Goal: Task Accomplishment & Management: Manage account settings

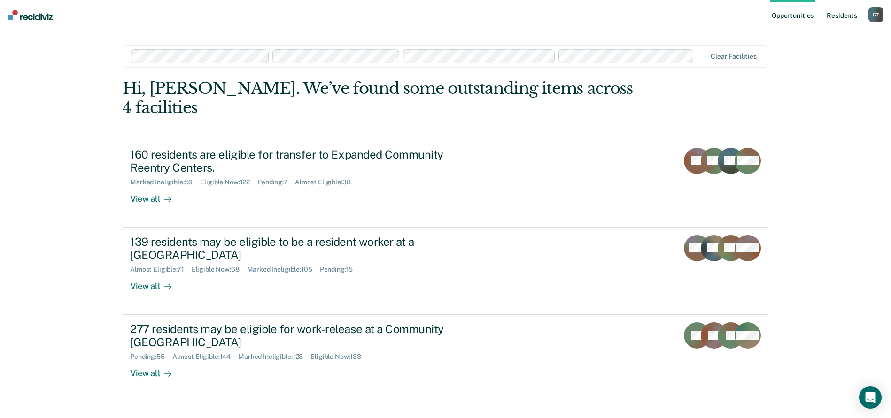
click at [851, 14] on link "Resident s" at bounding box center [842, 15] width 34 height 30
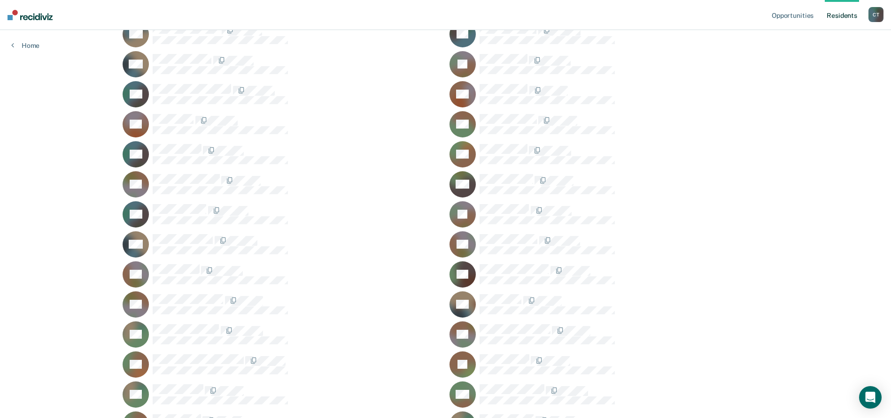
scroll to position [3066, 0]
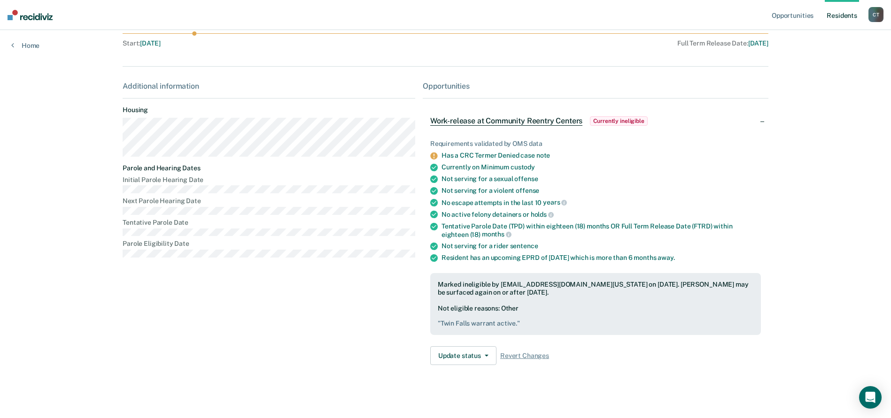
scroll to position [100, 0]
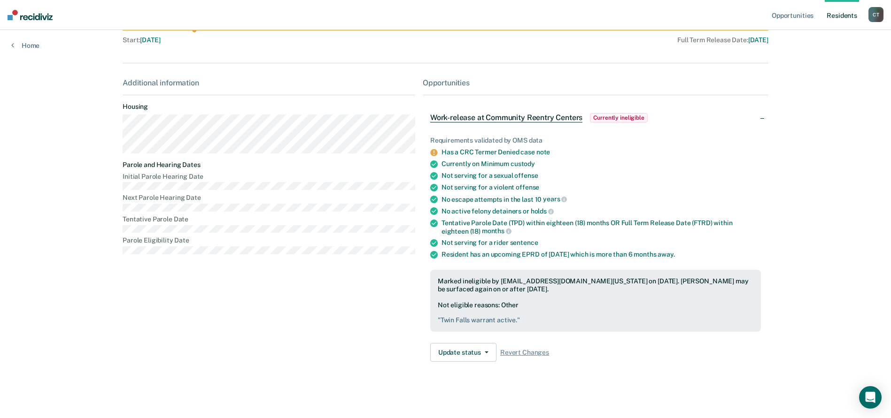
click at [829, 14] on link "Resident s" at bounding box center [842, 15] width 34 height 30
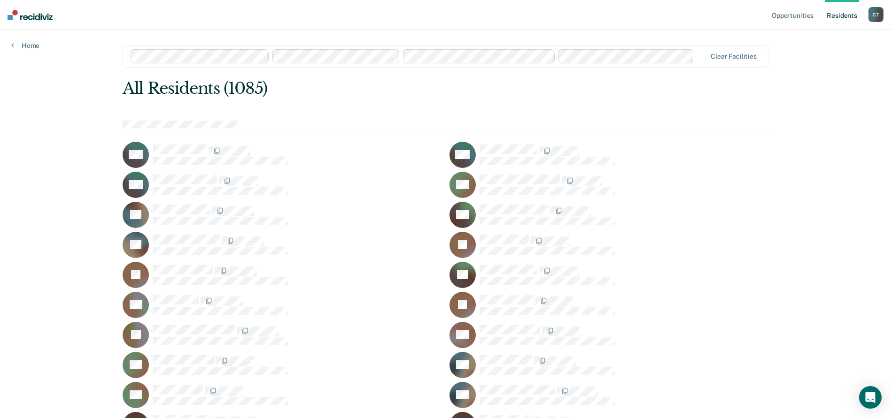
scroll to position [26900, 0]
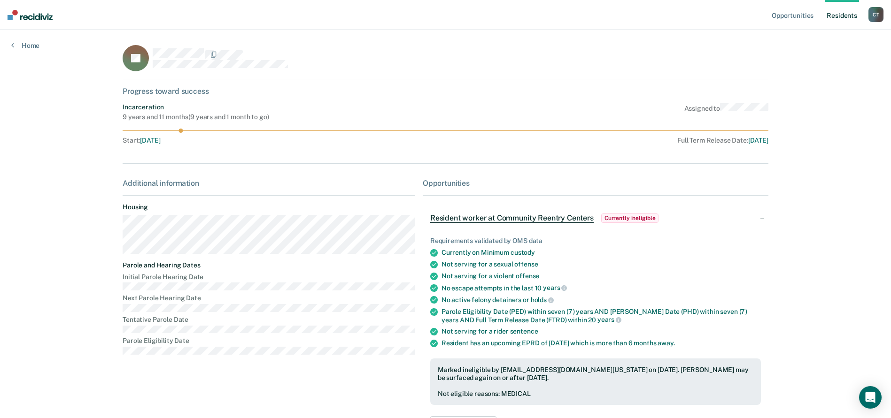
scroll to position [47, 0]
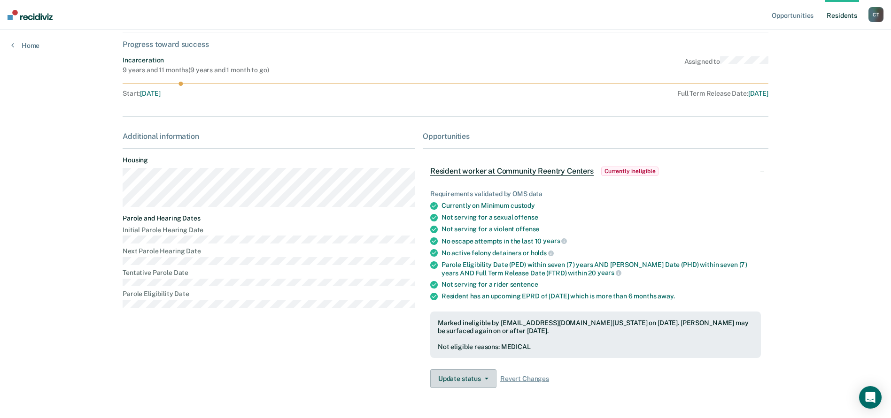
click at [468, 379] on button "Update status" at bounding box center [463, 379] width 66 height 19
click at [448, 401] on button "[PERSON_NAME]" at bounding box center [475, 401] width 91 height 15
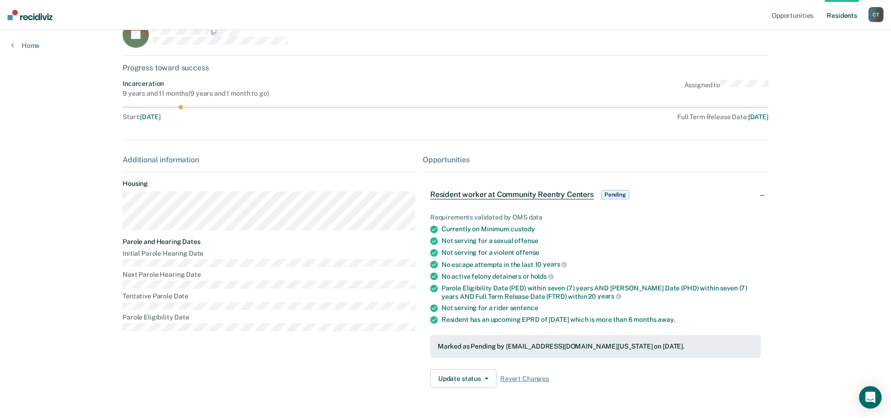
scroll to position [0, 0]
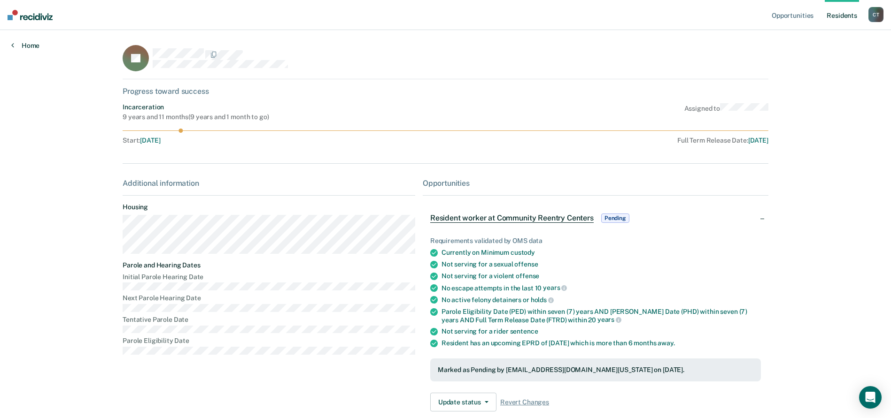
click at [27, 45] on link "Home" at bounding box center [25, 45] width 28 height 8
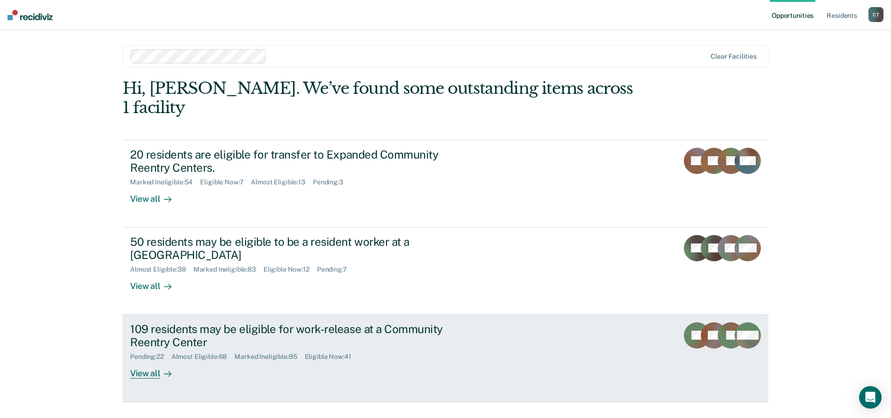
click at [420, 349] on div "Pending : 22 Almost Eligible : 68 Marked Ineligible : 95 Eligible Now : 41" at bounding box center [295, 355] width 330 height 12
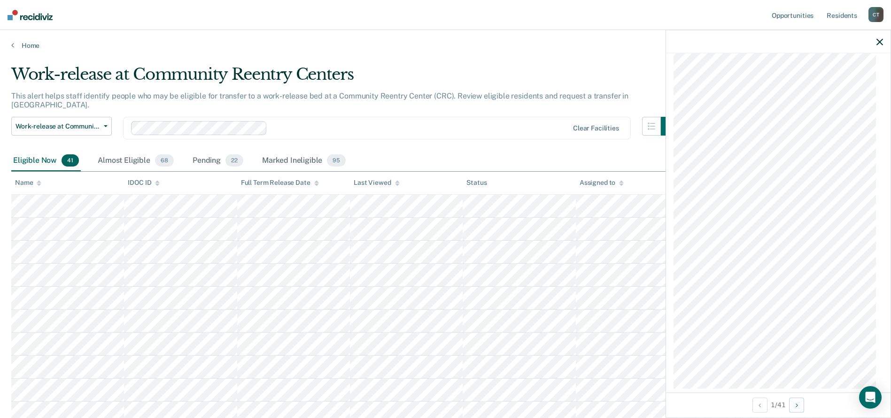
scroll to position [556, 0]
click at [800, 409] on button "Next Opportunity" at bounding box center [796, 405] width 15 height 15
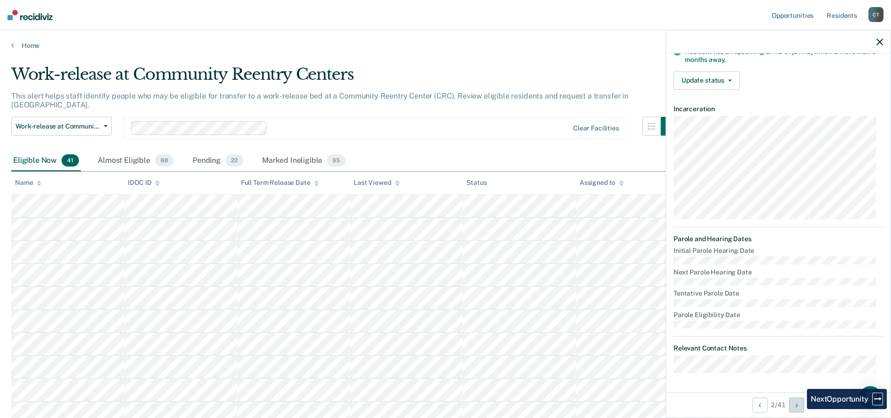
scroll to position [179, 0]
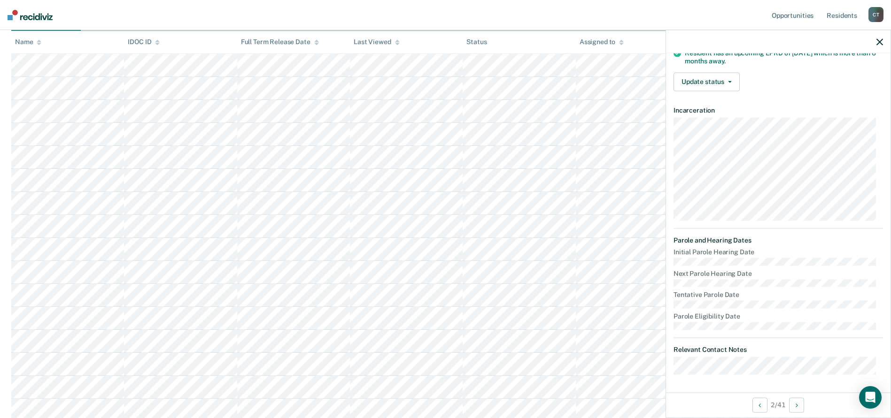
click at [808, 291] on dt "Tentative Parole Date" at bounding box center [777, 295] width 209 height 8
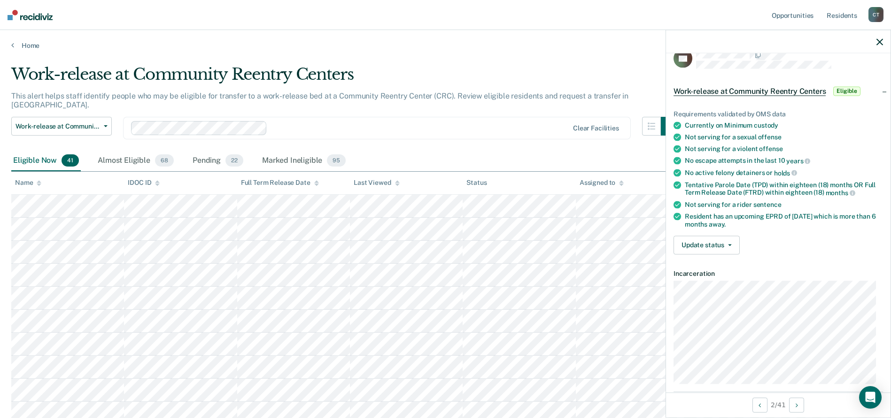
scroll to position [0, 0]
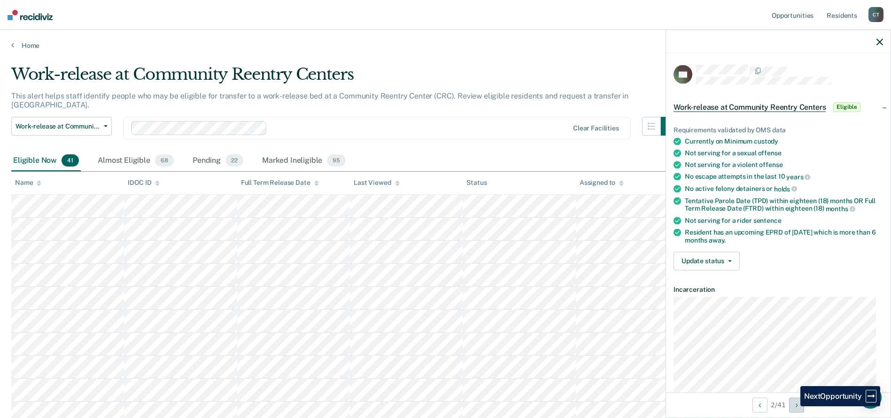
click at [793, 407] on button "Next Opportunity" at bounding box center [796, 405] width 15 height 15
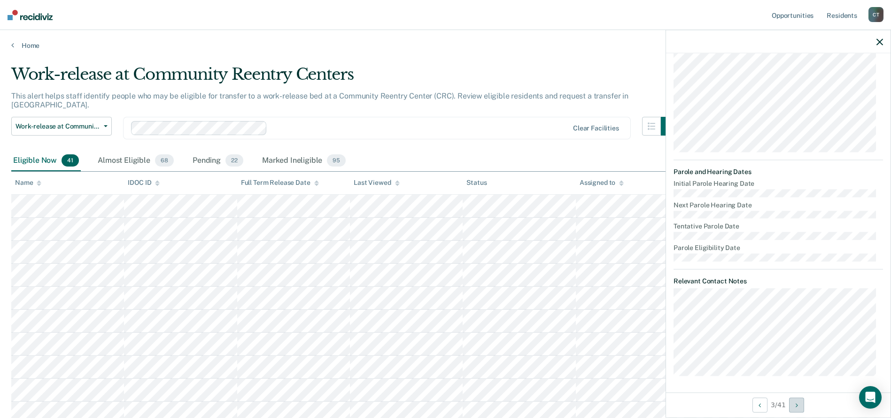
scroll to position [249, 0]
click at [796, 406] on icon "Next Opportunity" at bounding box center [796, 405] width 2 height 7
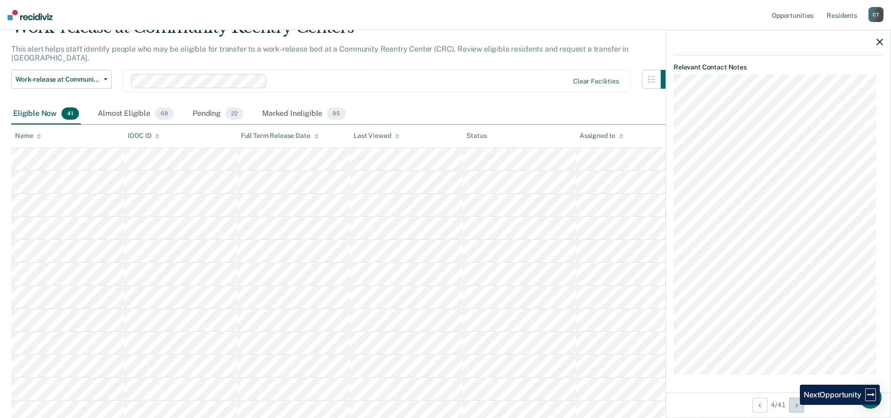
click at [793, 405] on button "Next Opportunity" at bounding box center [796, 405] width 15 height 15
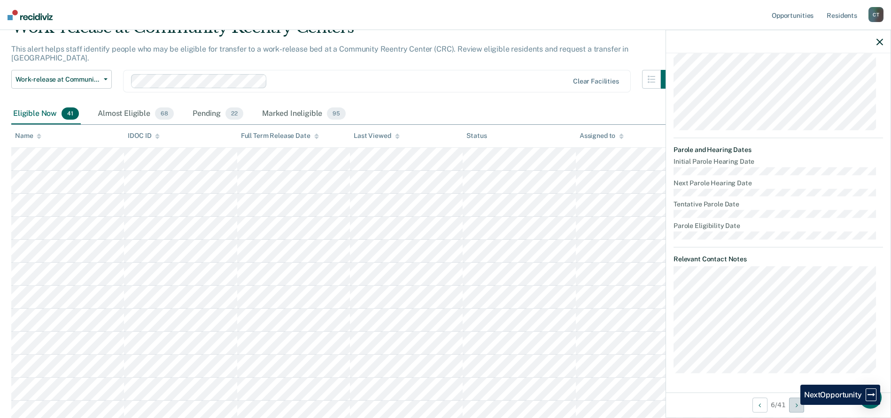
scroll to position [269, 0]
click at [760, 406] on button "Previous Opportunity" at bounding box center [759, 405] width 15 height 15
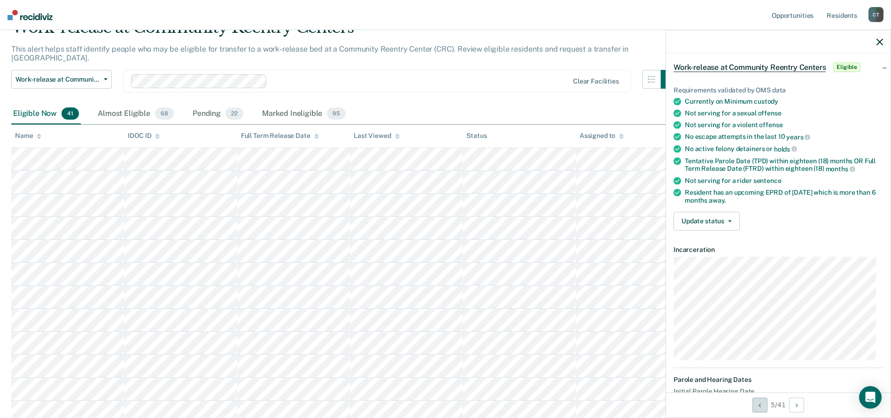
scroll to position [0, 0]
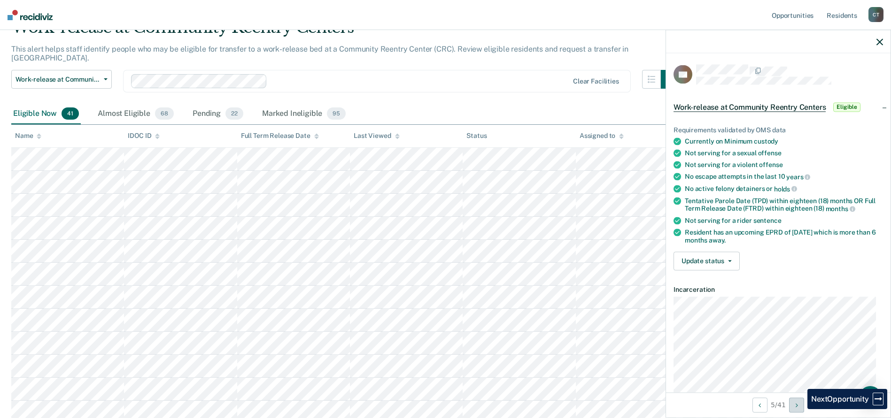
click at [800, 409] on button "Next Opportunity" at bounding box center [796, 405] width 15 height 15
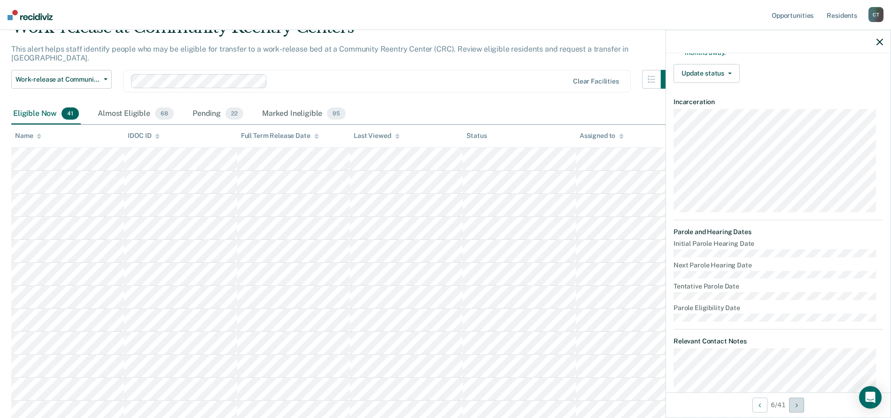
scroll to position [269, 0]
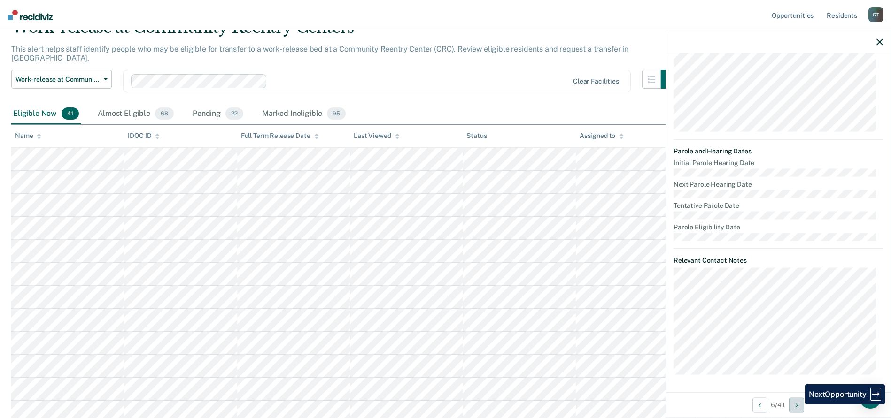
click at [797, 406] on icon "Next Opportunity" at bounding box center [796, 405] width 2 height 7
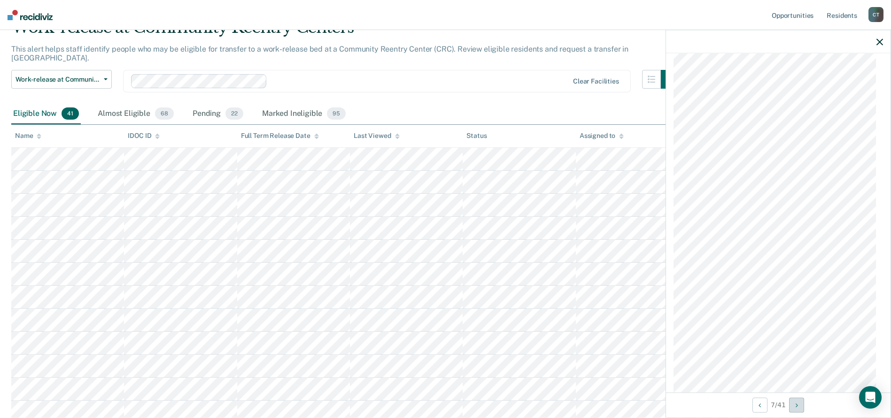
scroll to position [563, 0]
drag, startPoint x: 792, startPoint y: 407, endPoint x: 791, endPoint y: 402, distance: 4.7
click at [792, 407] on button "Next Opportunity" at bounding box center [796, 405] width 15 height 15
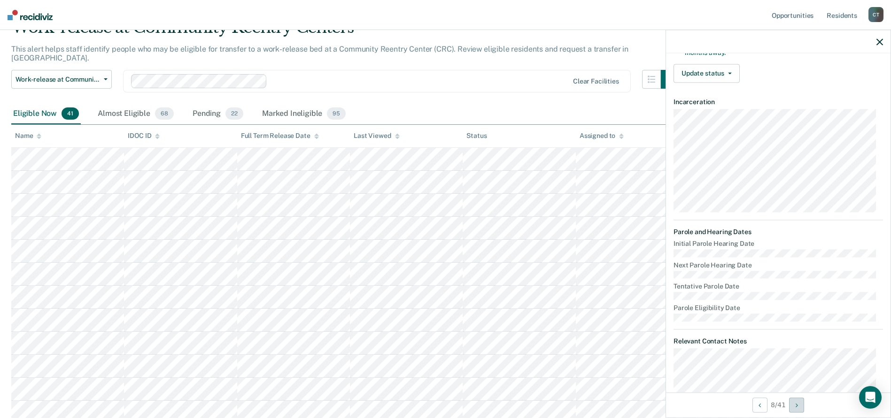
scroll to position [212, 0]
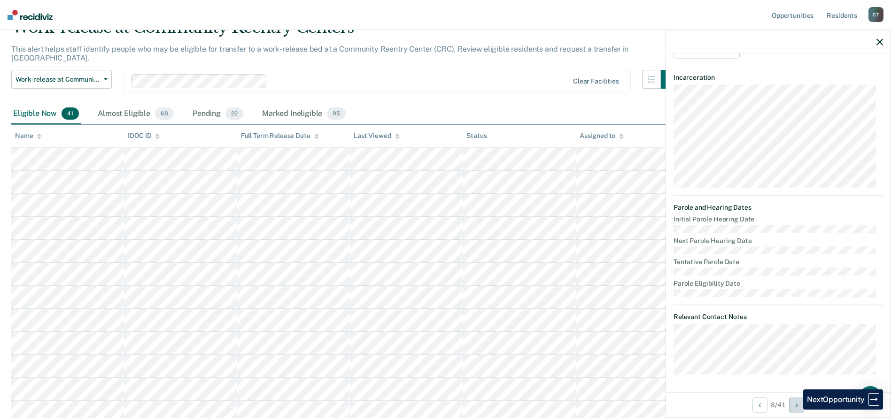
click at [796, 410] on button "Next Opportunity" at bounding box center [796, 405] width 15 height 15
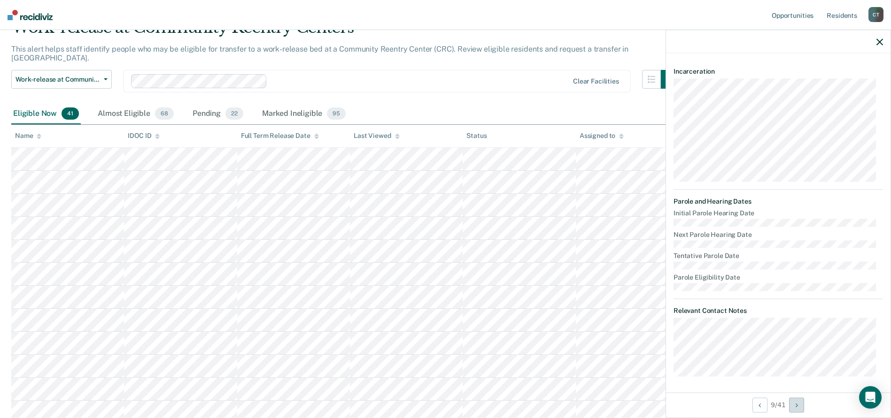
scroll to position [220, 0]
click at [797, 408] on icon "Next Opportunity" at bounding box center [796, 405] width 2 height 7
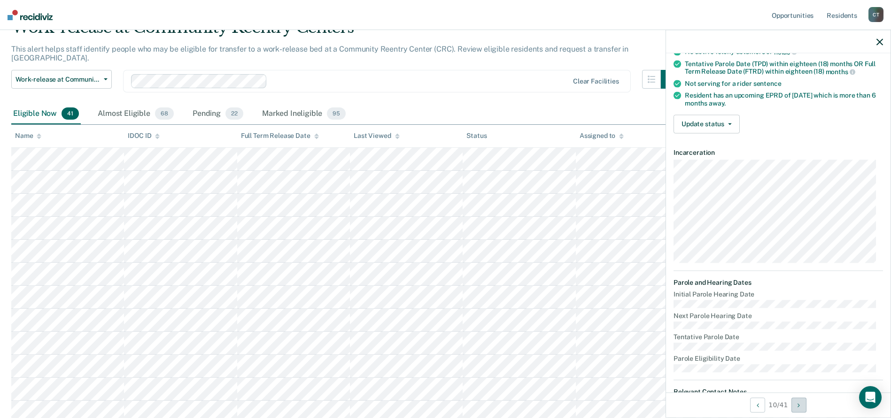
scroll to position [204, 0]
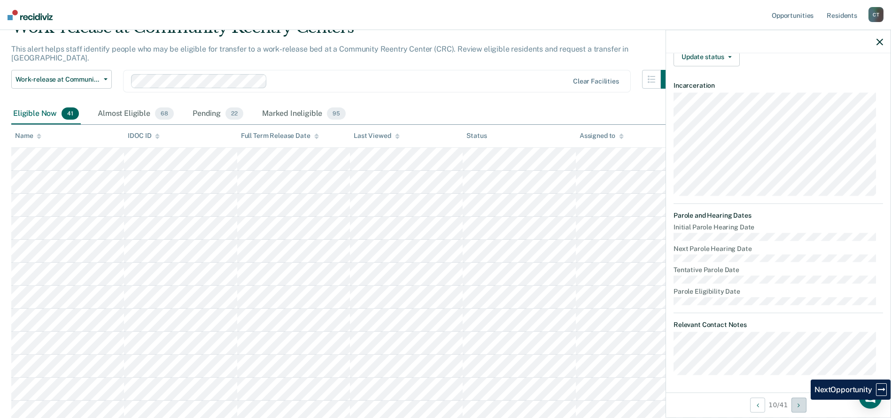
click at [803, 407] on button "Next Opportunity" at bounding box center [798, 405] width 15 height 15
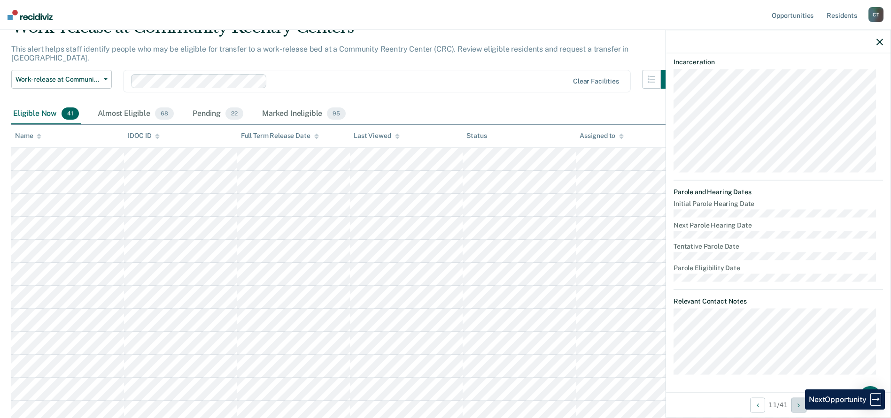
click at [798, 411] on button "Next Opportunity" at bounding box center [798, 405] width 15 height 15
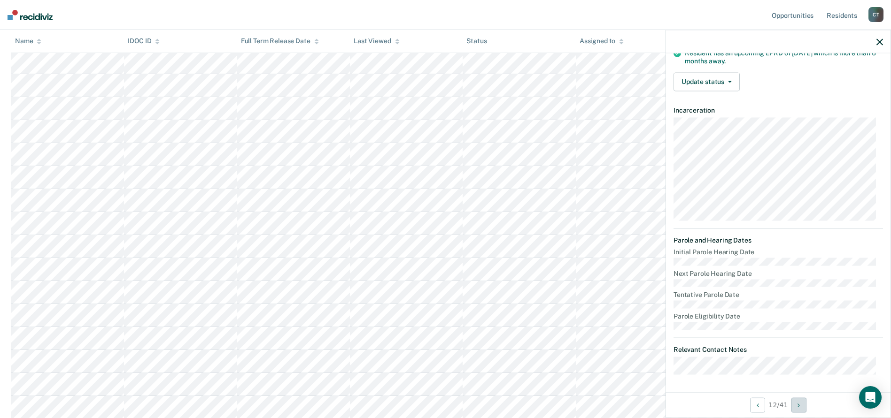
scroll to position [0, 0]
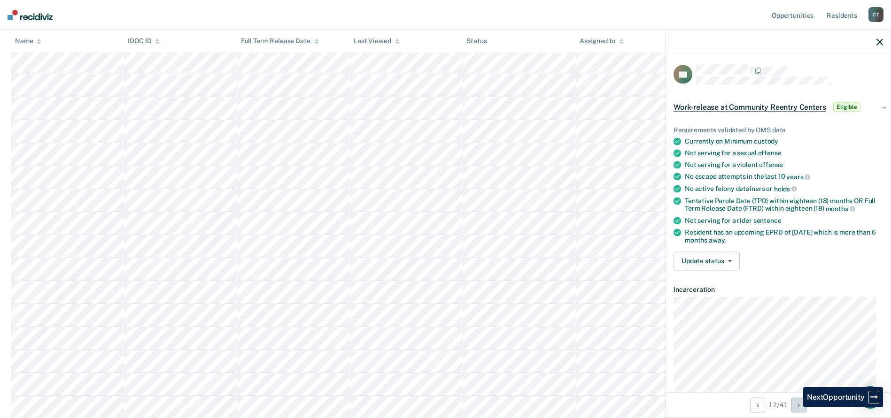
click at [796, 408] on button "Next Opportunity" at bounding box center [798, 405] width 15 height 15
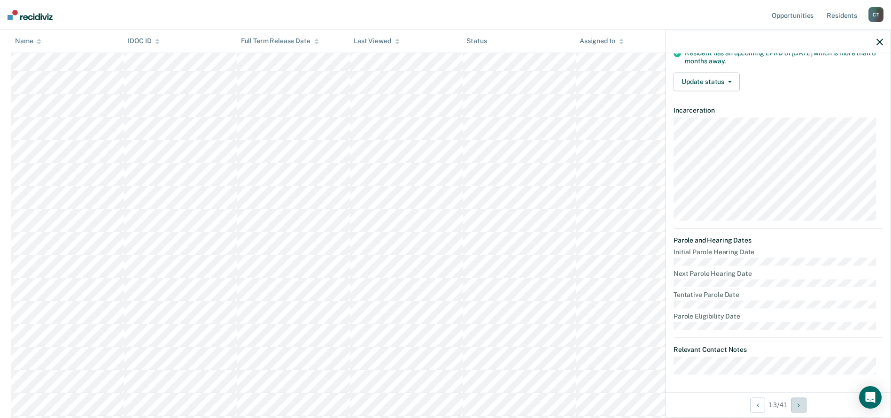
scroll to position [470, 0]
click at [796, 402] on button "Next Opportunity" at bounding box center [798, 405] width 15 height 15
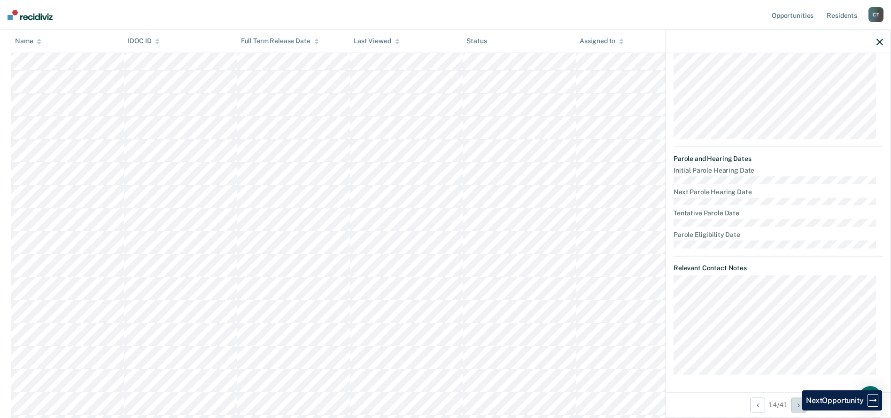
click at [795, 411] on button "Next Opportunity" at bounding box center [798, 405] width 15 height 15
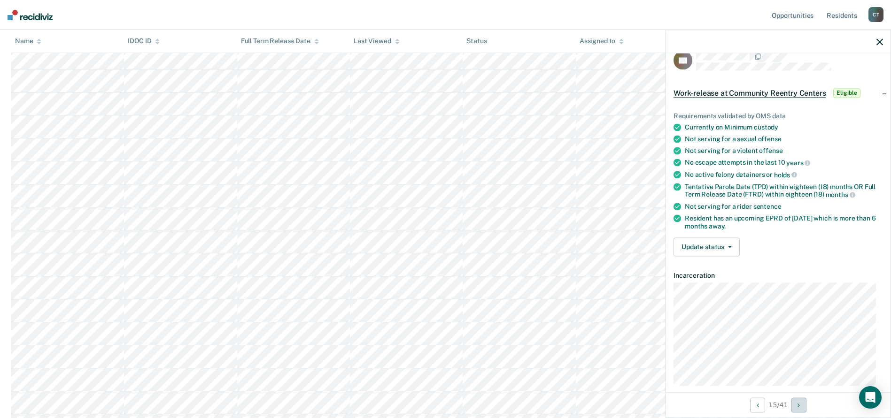
scroll to position [0, 0]
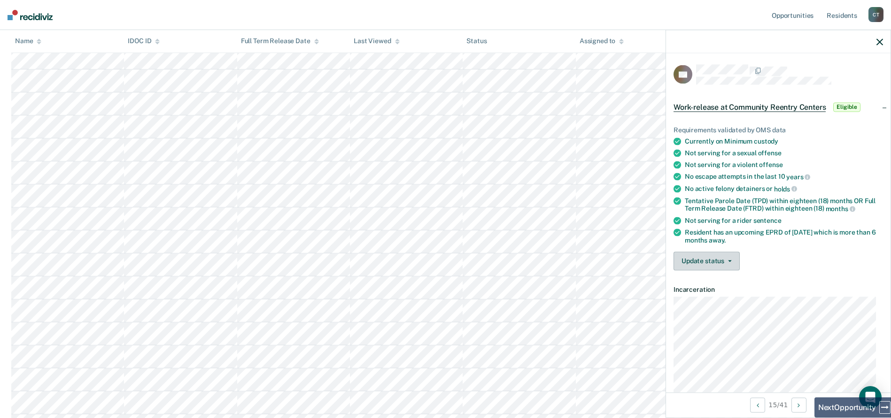
click at [718, 262] on button "Update status" at bounding box center [706, 261] width 66 height 19
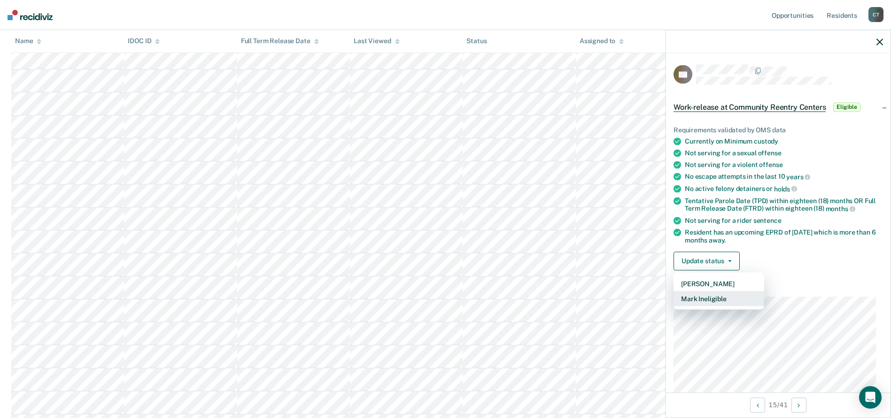
click at [711, 296] on button "Mark Ineligible" at bounding box center [718, 298] width 91 height 15
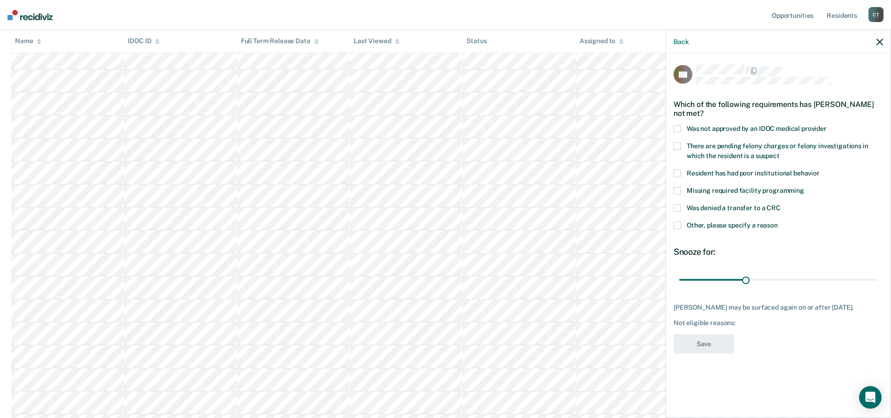
click at [681, 129] on label "Was not approved by an IDOC medical provider" at bounding box center [777, 130] width 209 height 10
click at [707, 345] on button "Save" at bounding box center [703, 344] width 61 height 19
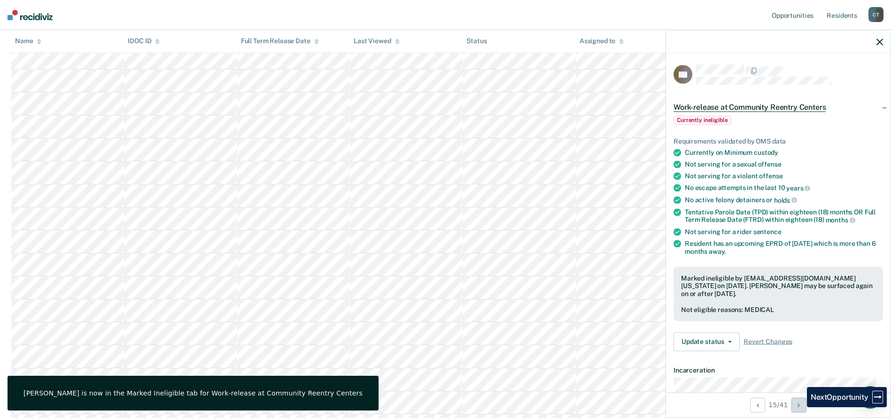
click at [800, 408] on icon "Next Opportunity" at bounding box center [798, 405] width 2 height 7
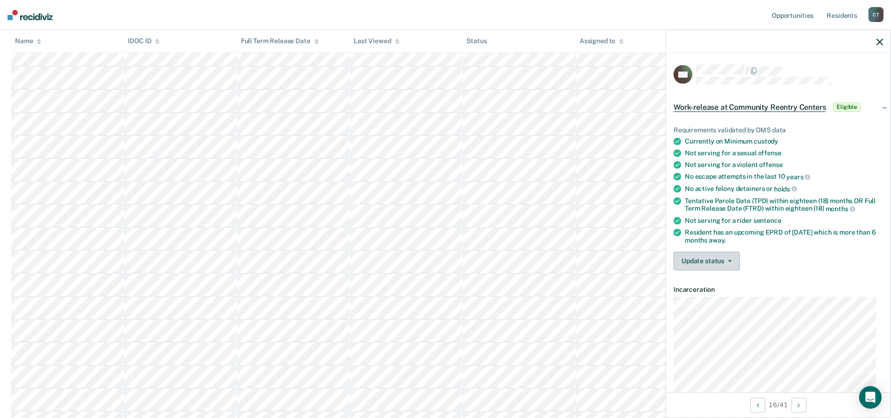
click at [712, 260] on button "Update status" at bounding box center [706, 261] width 66 height 19
click at [709, 297] on button "Mark Ineligible" at bounding box center [718, 298] width 91 height 15
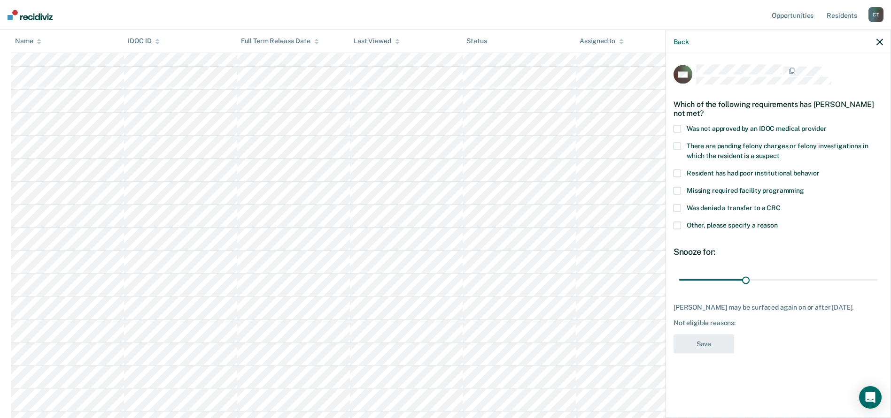
click at [679, 176] on span at bounding box center [677, 174] width 8 height 8
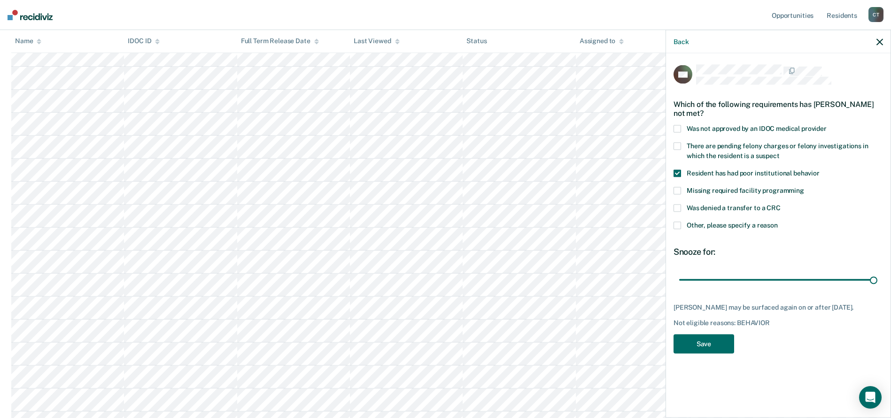
drag, startPoint x: 743, startPoint y: 283, endPoint x: 895, endPoint y: 282, distance: 151.7
type input "180"
click at [877, 282] on input "range" at bounding box center [778, 280] width 198 height 16
click at [711, 353] on button "Save" at bounding box center [703, 344] width 61 height 19
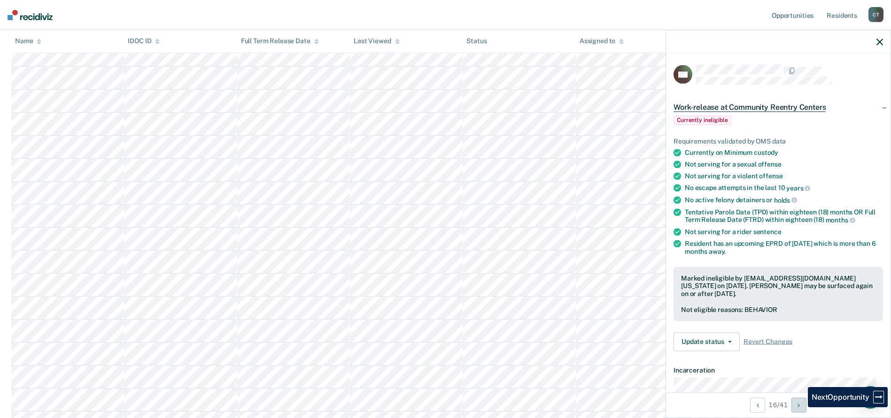
click at [800, 408] on icon "Next Opportunity" at bounding box center [798, 405] width 2 height 7
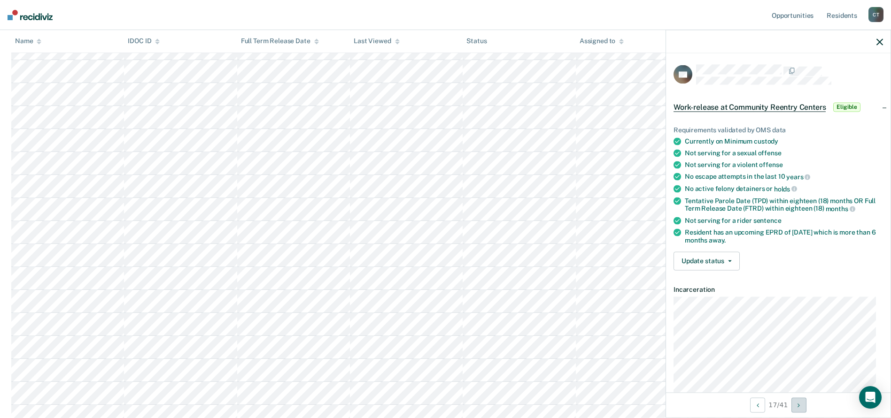
scroll to position [563, 0]
click at [712, 265] on button "Update status" at bounding box center [706, 261] width 66 height 19
click at [702, 300] on button "Mark Ineligible" at bounding box center [718, 298] width 91 height 15
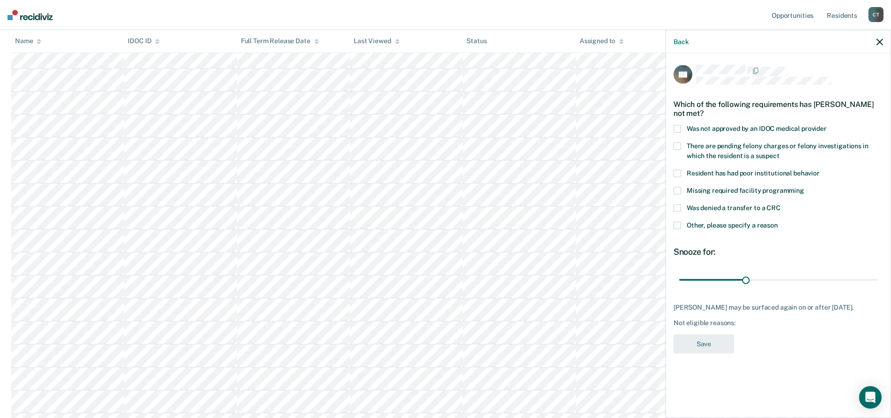
click at [679, 174] on span at bounding box center [677, 174] width 8 height 8
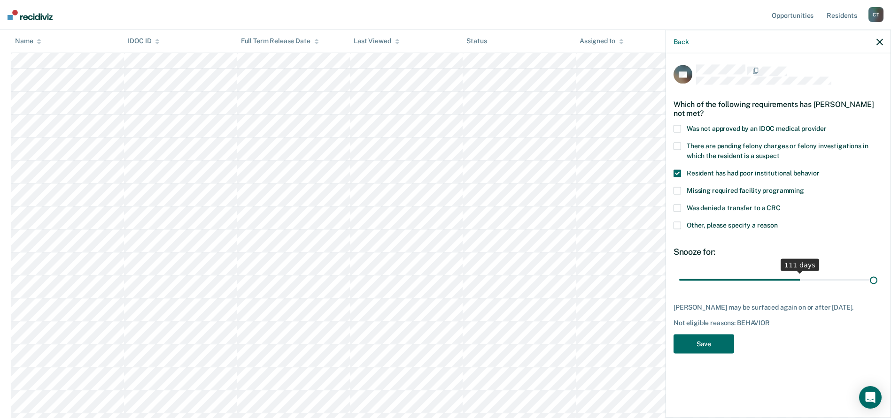
drag, startPoint x: 743, startPoint y: 279, endPoint x: 899, endPoint y: 293, distance: 156.5
type input "180"
click at [877, 288] on input "range" at bounding box center [778, 280] width 198 height 16
click at [709, 338] on button "Save" at bounding box center [703, 344] width 61 height 19
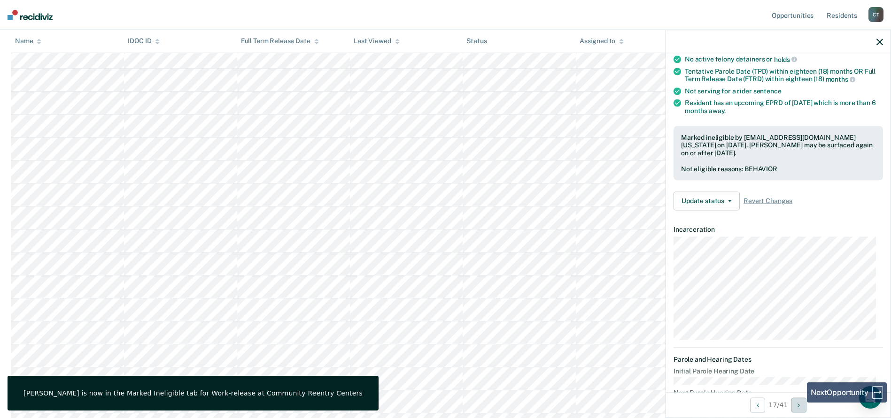
click at [799, 405] on icon "Next Opportunity" at bounding box center [798, 405] width 2 height 7
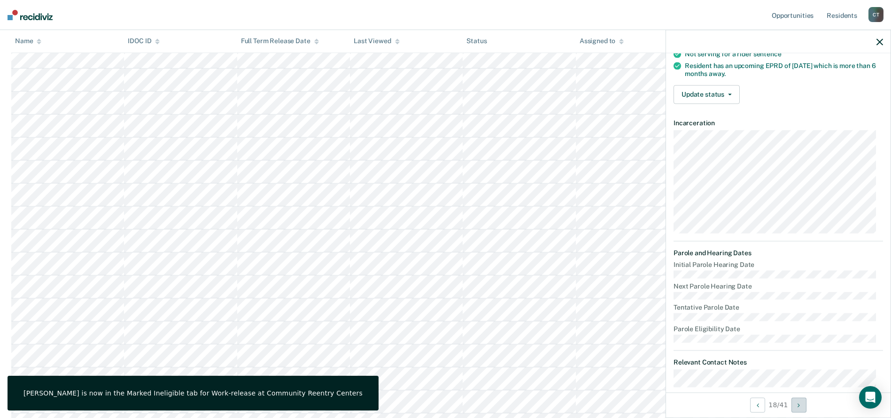
scroll to position [179, 0]
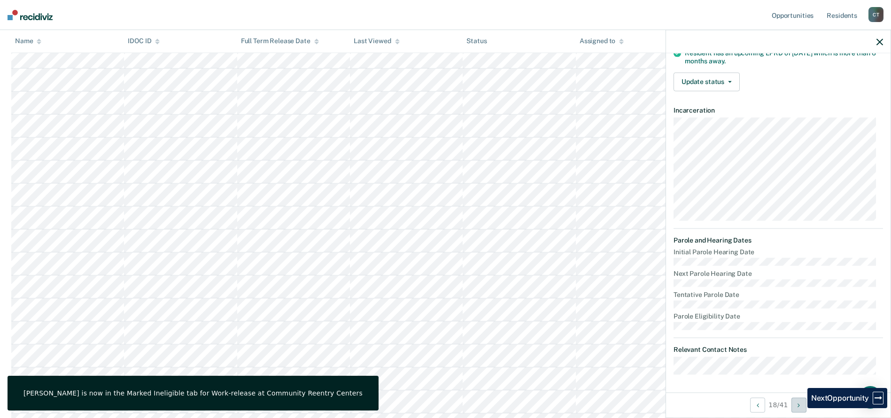
click at [800, 409] on button "Next Opportunity" at bounding box center [798, 405] width 15 height 15
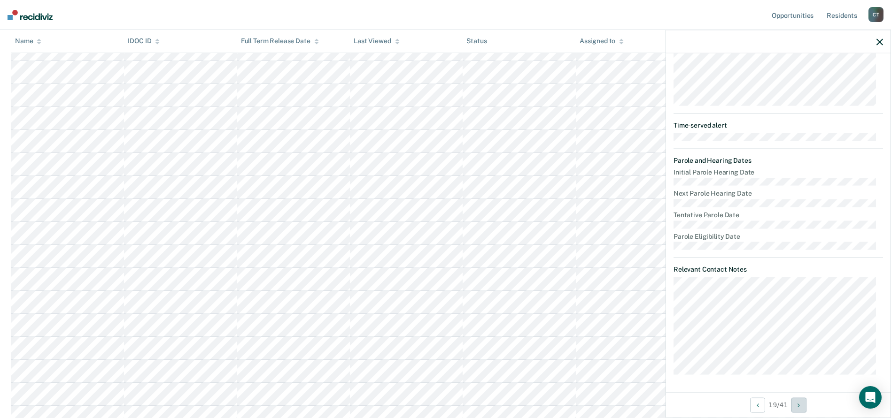
scroll to position [610, 0]
click at [802, 411] on button "Next Opportunity" at bounding box center [798, 405] width 15 height 15
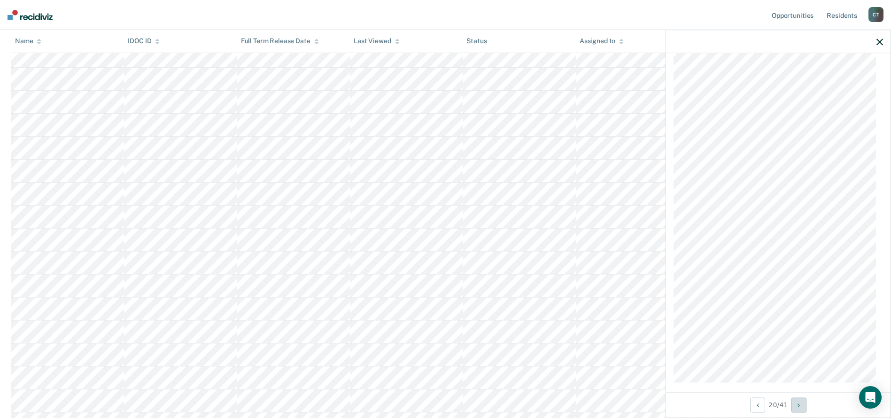
scroll to position [631, 0]
click at [799, 407] on icon "Next Opportunity" at bounding box center [798, 405] width 2 height 7
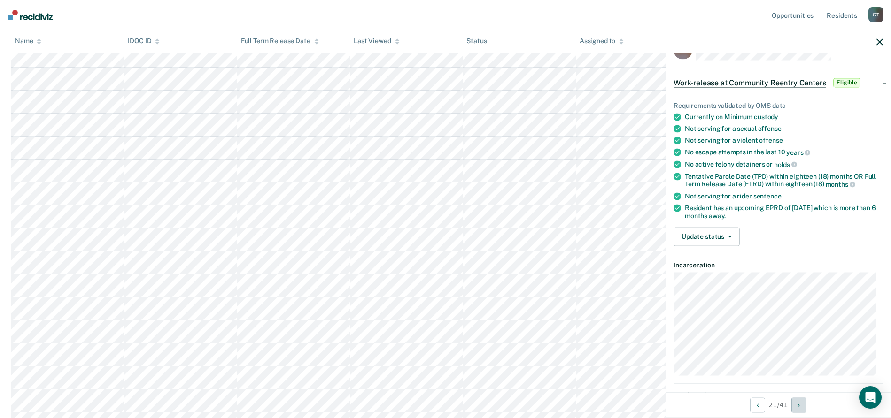
scroll to position [0, 0]
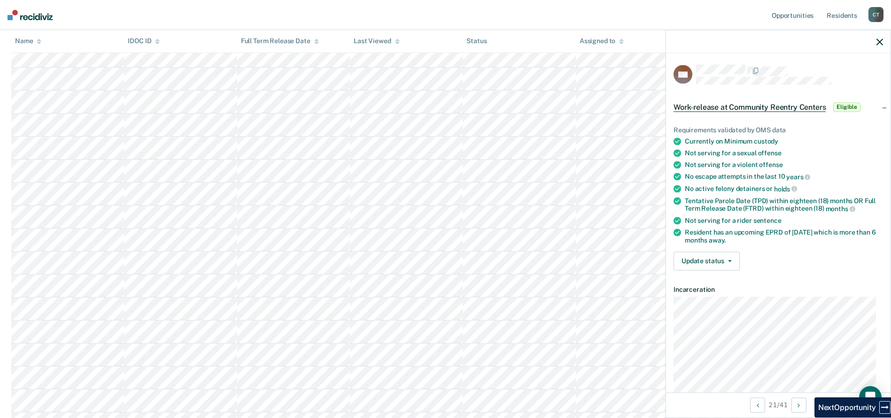
click at [716, 250] on div "Requirements validated by OMS data Currently on Minimum custody Not serving for…" at bounding box center [778, 194] width 224 height 167
click at [730, 258] on button "Update status" at bounding box center [706, 261] width 66 height 19
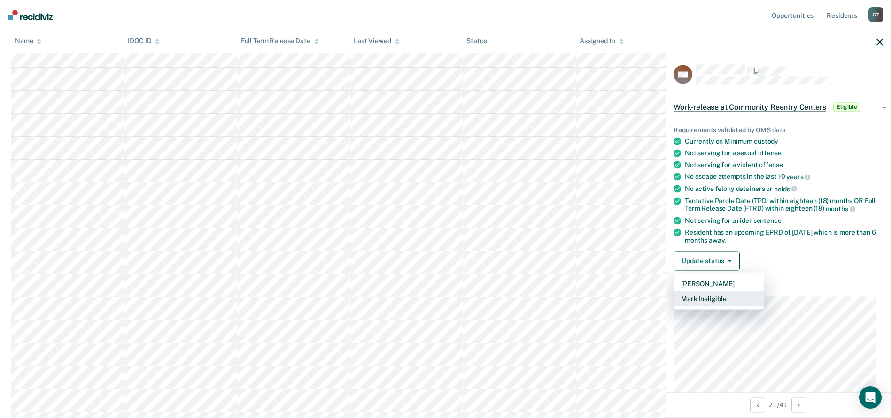
click at [709, 297] on button "Mark Ineligible" at bounding box center [718, 298] width 91 height 15
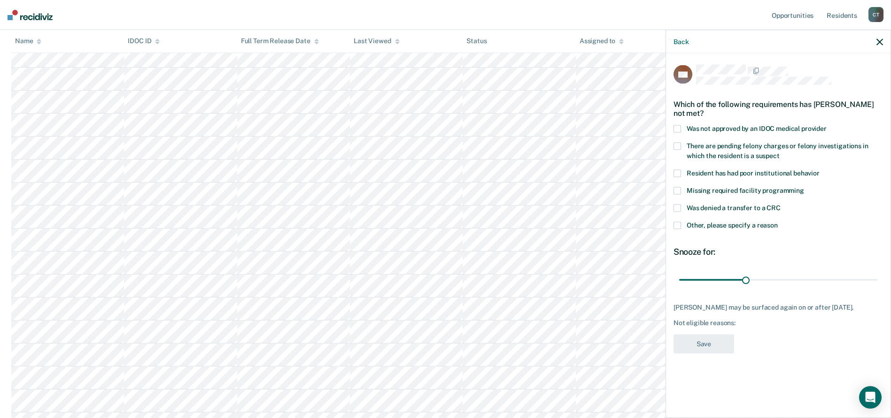
click at [678, 175] on span at bounding box center [677, 174] width 8 height 8
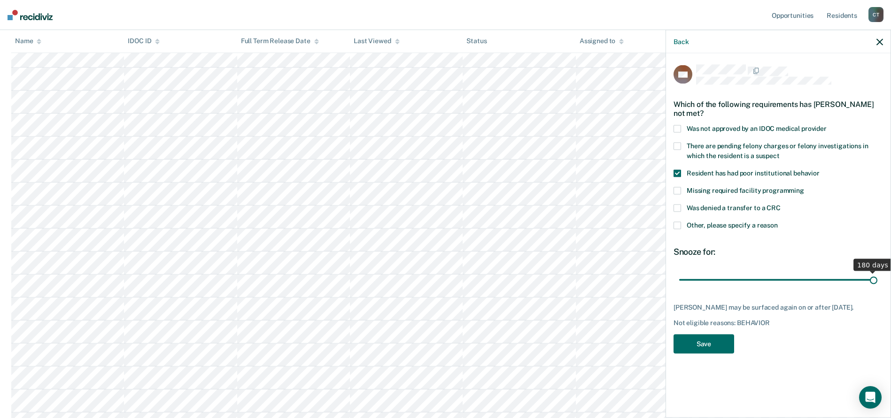
drag, startPoint x: 743, startPoint y: 280, endPoint x: 881, endPoint y: 294, distance: 138.7
type input "180"
click at [877, 288] on input "range" at bounding box center [778, 280] width 198 height 16
click at [710, 342] on button "Save" at bounding box center [703, 344] width 61 height 19
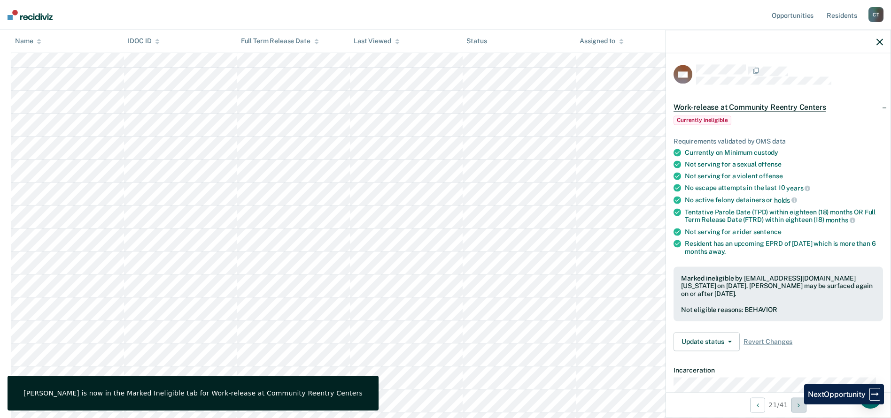
click at [797, 405] on button "Next Opportunity" at bounding box center [798, 405] width 15 height 15
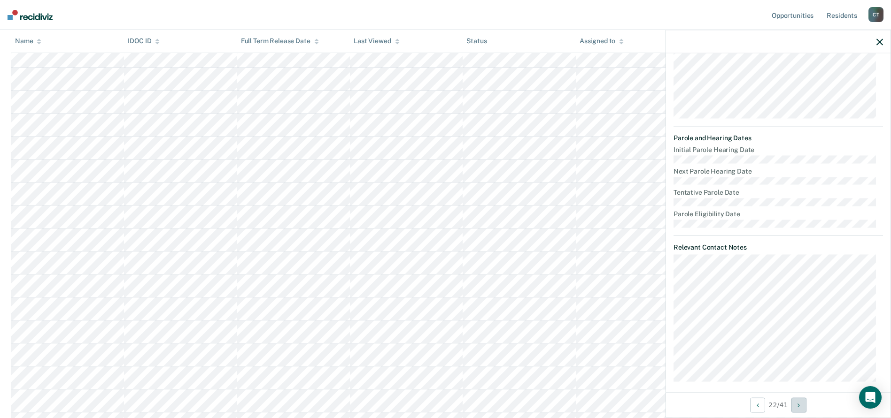
scroll to position [288, 0]
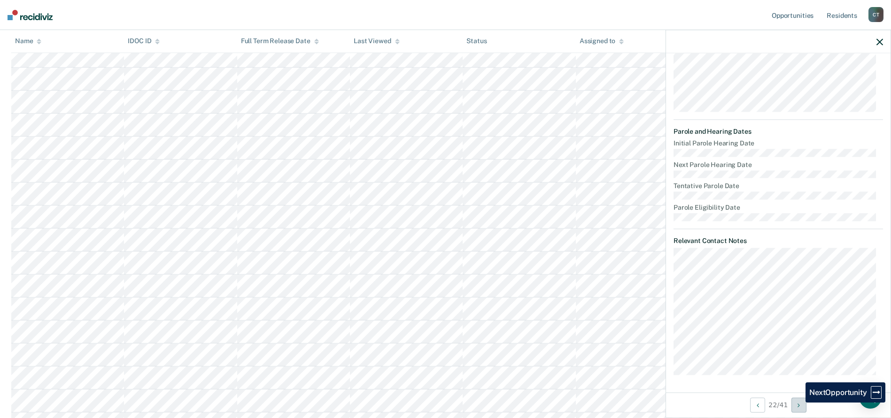
click at [798, 403] on icon "Next Opportunity" at bounding box center [798, 405] width 2 height 7
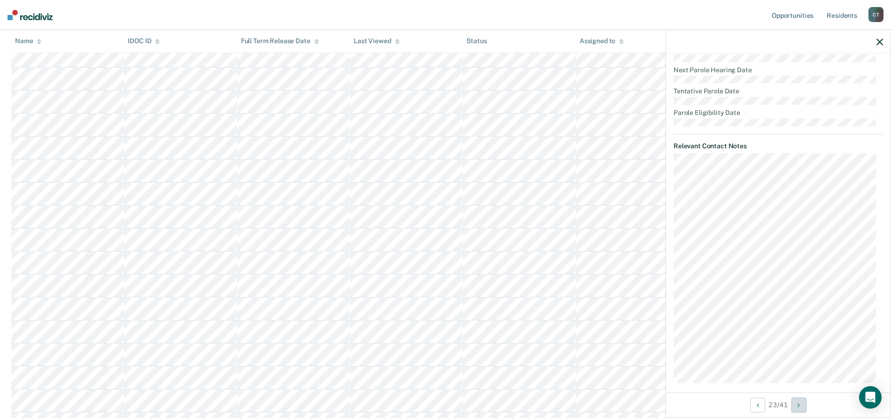
scroll to position [392, 0]
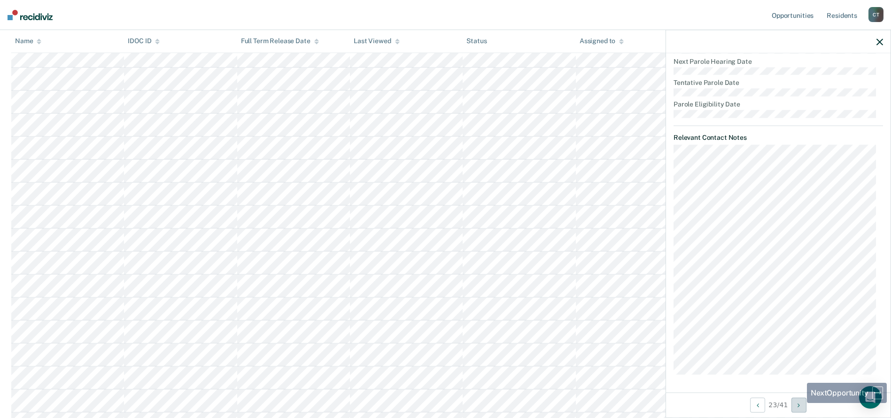
click at [800, 404] on icon "Next Opportunity" at bounding box center [798, 405] width 2 height 7
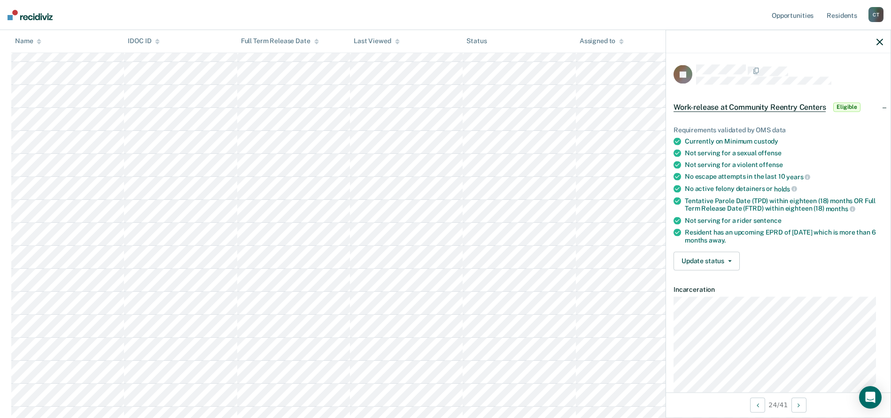
scroll to position [592, 0]
click at [723, 264] on button "Update status" at bounding box center [706, 261] width 66 height 19
click at [703, 297] on button "Mark Ineligible" at bounding box center [718, 298] width 91 height 15
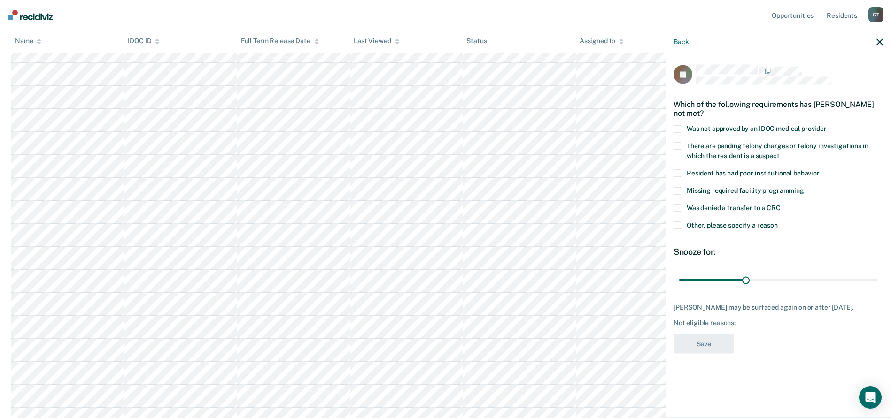
click at [678, 224] on span at bounding box center [677, 226] width 8 height 8
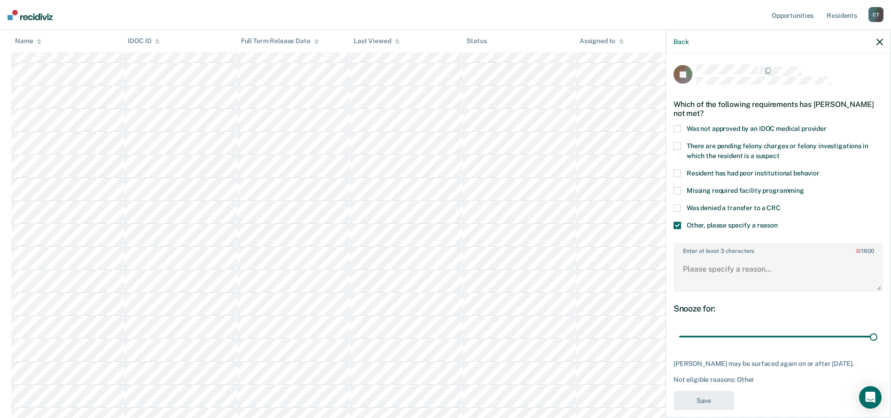
drag, startPoint x: 743, startPoint y: 337, endPoint x: 717, endPoint y: 300, distance: 46.1
type input "180"
click at [877, 329] on input "range" at bounding box center [778, 337] width 198 height 16
click at [718, 282] on textarea "Enter at least 3 characters 0 / 1600" at bounding box center [778, 273] width 208 height 35
type textarea "Does not want CRC placement"
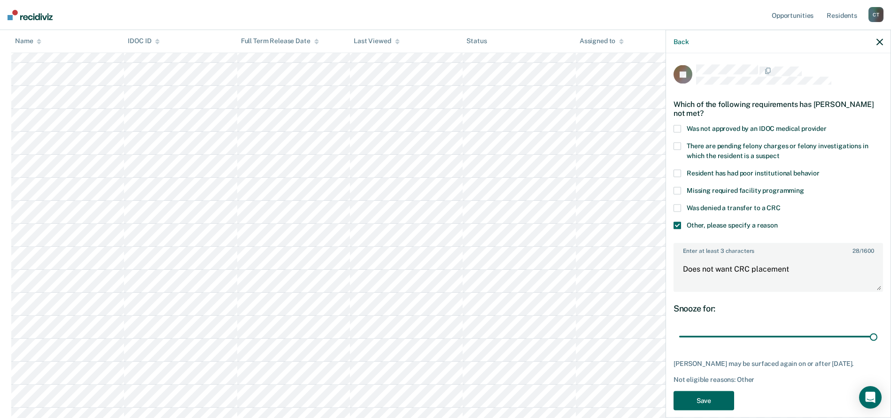
click at [704, 401] on button "Save" at bounding box center [703, 400] width 61 height 19
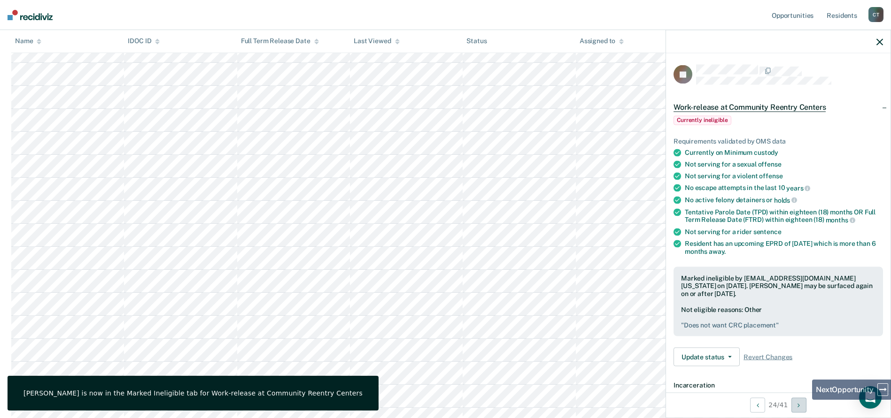
click at [805, 405] on button "Next Opportunity" at bounding box center [798, 405] width 15 height 15
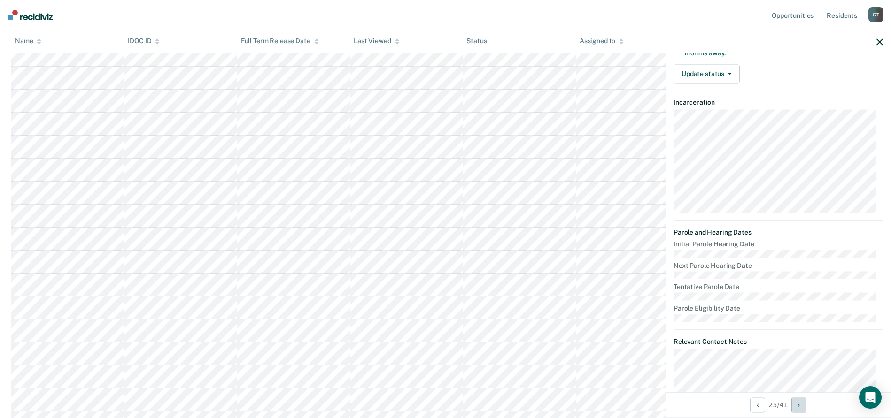
scroll to position [188, 0]
click at [797, 408] on button "Next Opportunity" at bounding box center [798, 405] width 15 height 15
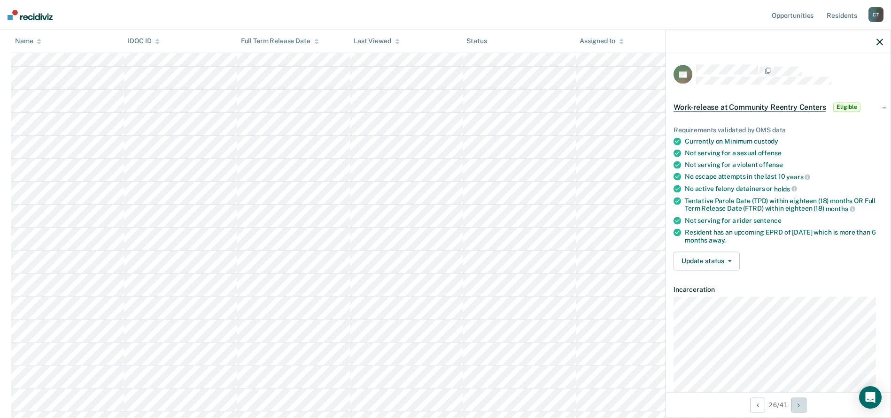
scroll to position [191, 0]
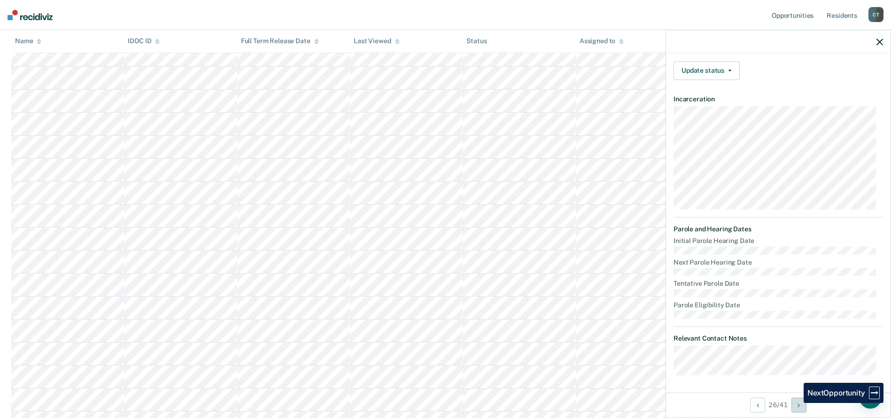
click at [796, 403] on button "Next Opportunity" at bounding box center [798, 405] width 15 height 15
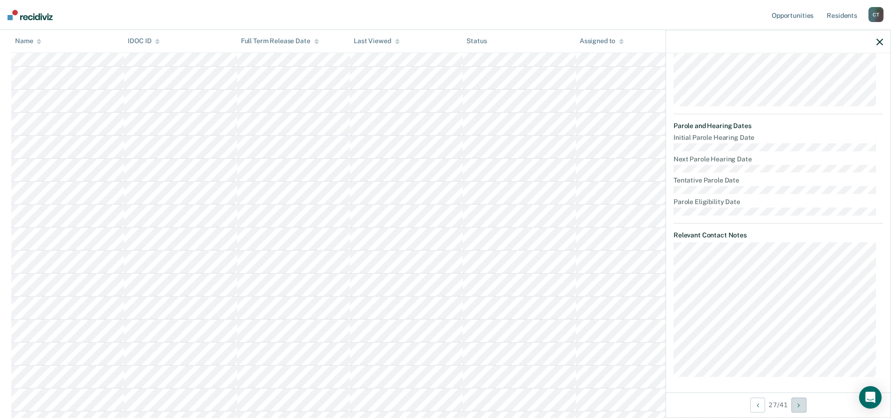
scroll to position [296, 0]
click at [800, 405] on icon "Next Opportunity" at bounding box center [798, 405] width 2 height 7
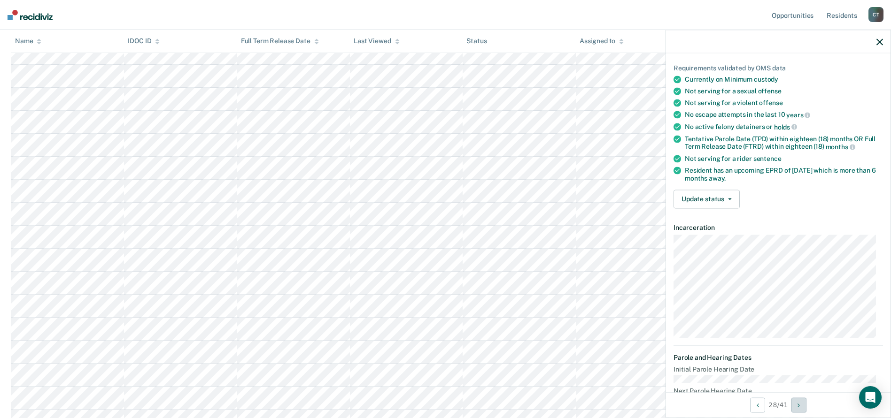
scroll to position [0, 0]
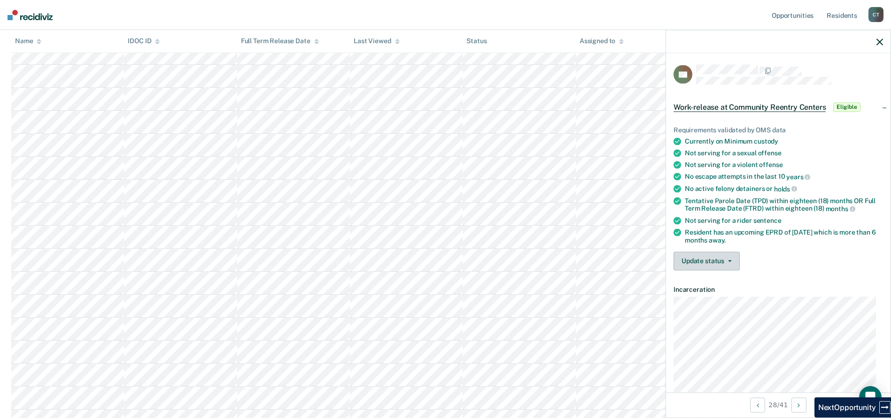
click at [726, 260] on span "button" at bounding box center [728, 261] width 8 height 2
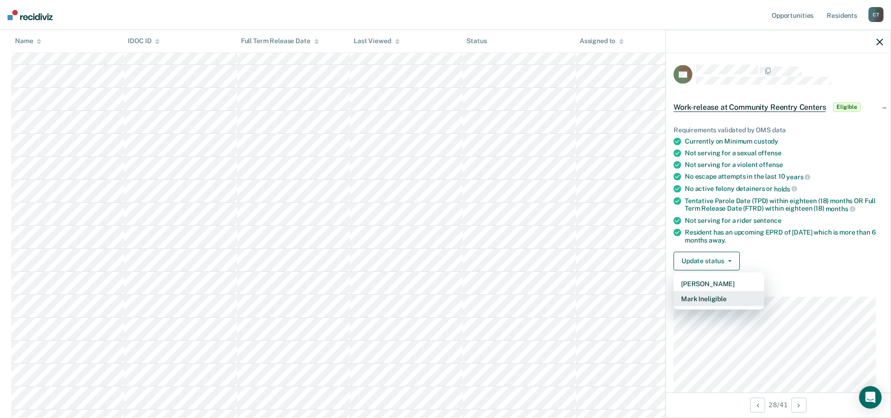
click at [720, 296] on button "Mark Ineligible" at bounding box center [718, 298] width 91 height 15
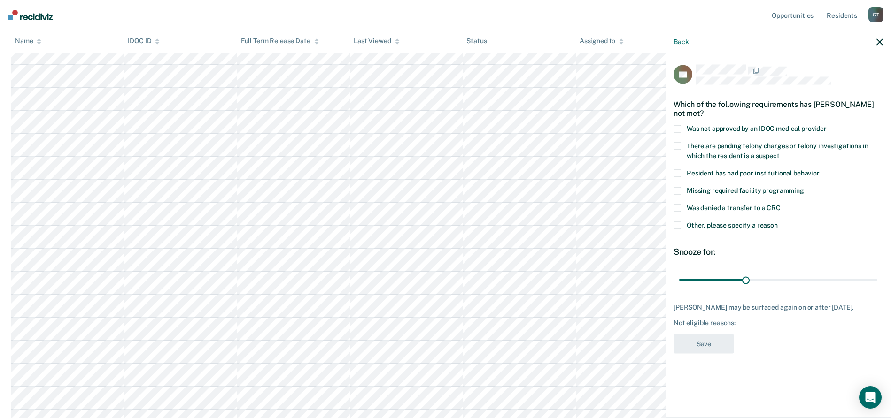
click at [677, 127] on span at bounding box center [677, 129] width 8 height 8
click at [706, 341] on button "Save" at bounding box center [703, 344] width 61 height 19
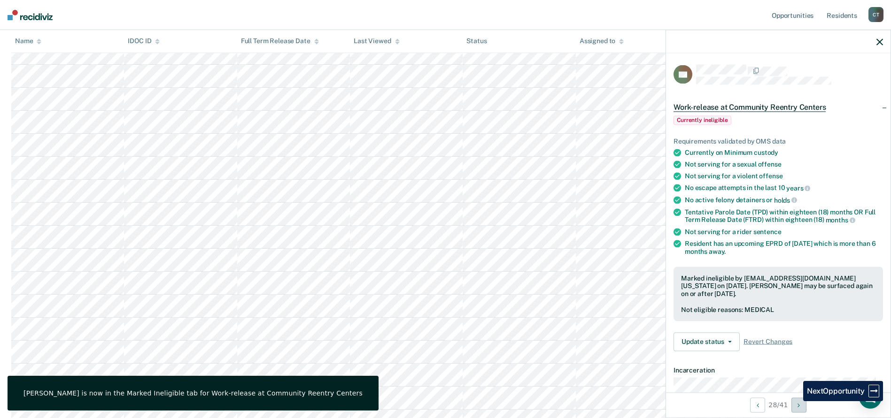
click at [796, 401] on button "Next Opportunity" at bounding box center [798, 405] width 15 height 15
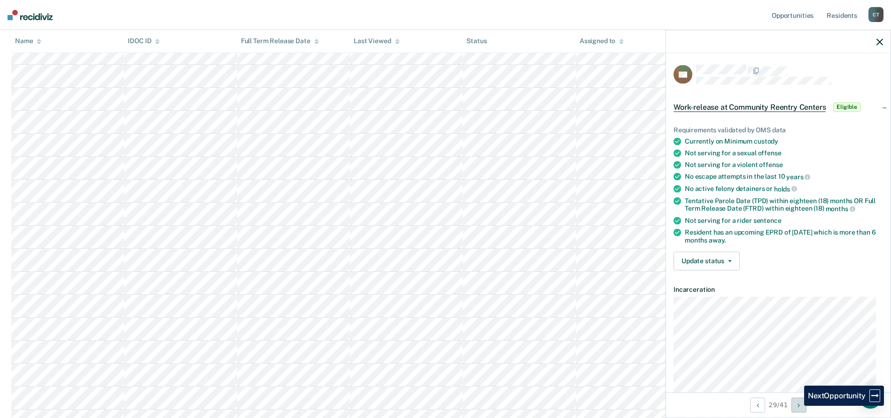
click at [797, 406] on button "Next Opportunity" at bounding box center [798, 405] width 15 height 15
click at [720, 262] on button "Update status" at bounding box center [706, 261] width 66 height 19
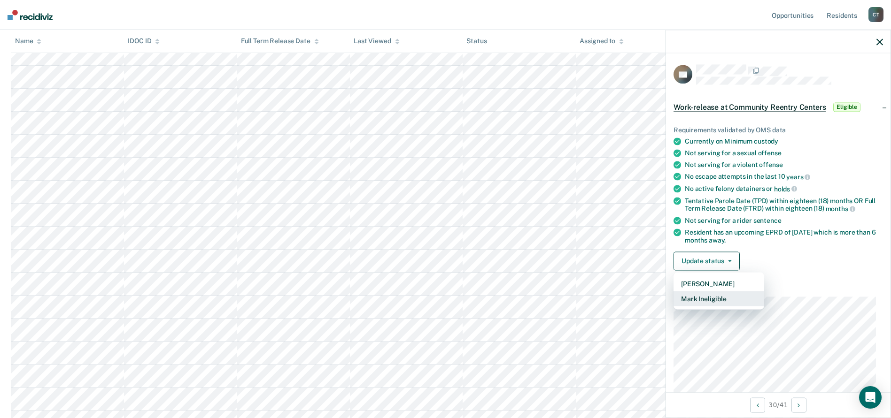
click at [708, 298] on button "Mark Ineligible" at bounding box center [718, 298] width 91 height 15
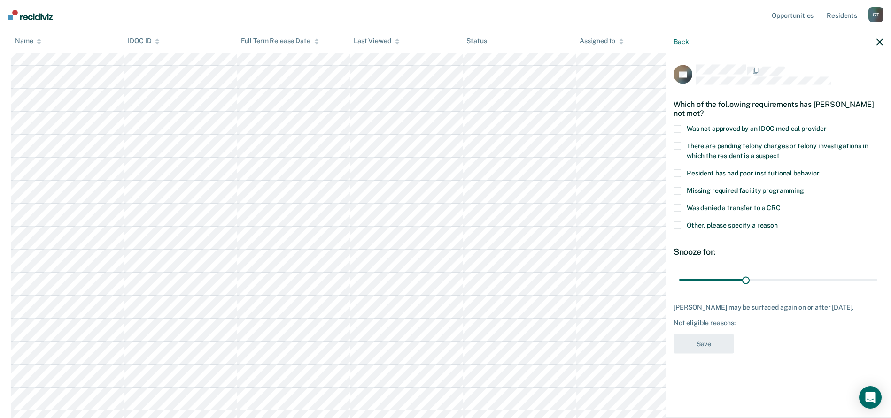
click at [679, 128] on span at bounding box center [677, 129] width 8 height 8
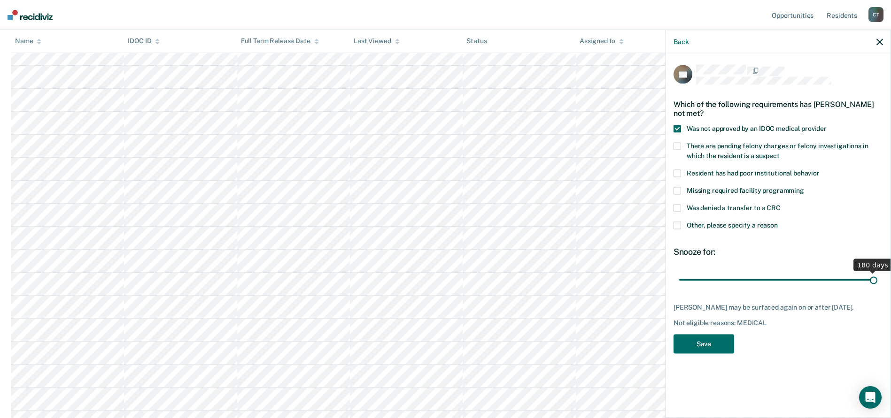
drag, startPoint x: 747, startPoint y: 280, endPoint x: 907, endPoint y: 291, distance: 160.1
type input "180"
click at [877, 288] on input "range" at bounding box center [778, 280] width 198 height 16
click at [699, 335] on button "Save" at bounding box center [703, 344] width 61 height 19
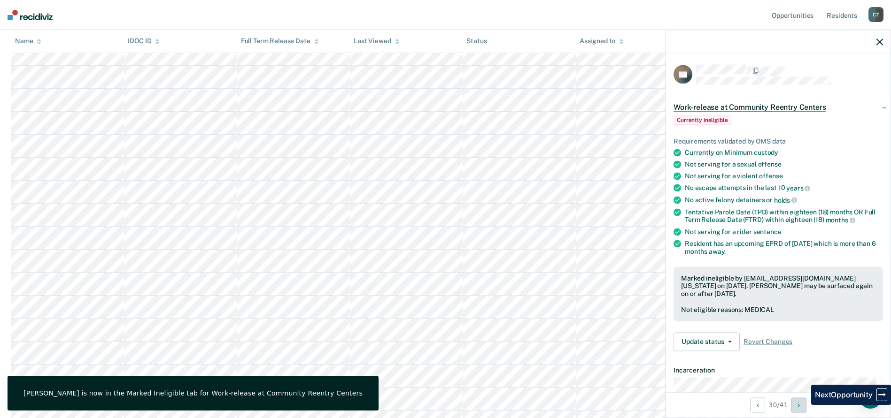
click at [804, 410] on button "Next Opportunity" at bounding box center [798, 405] width 15 height 15
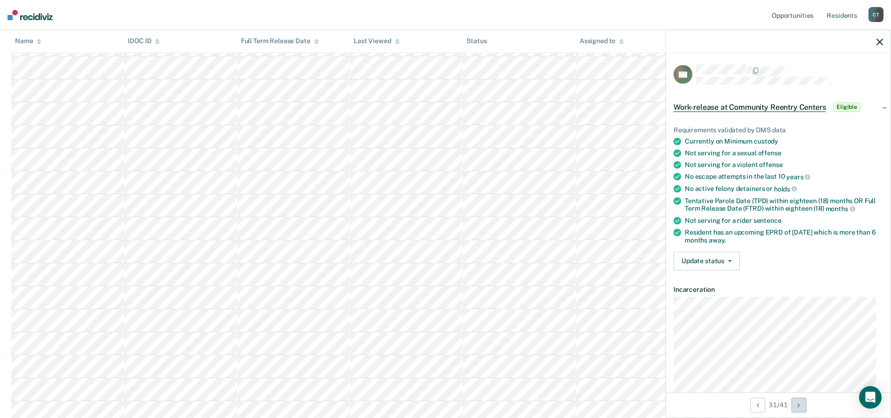
scroll to position [310, 0]
click at [794, 408] on button "Next Opportunity" at bounding box center [798, 405] width 15 height 15
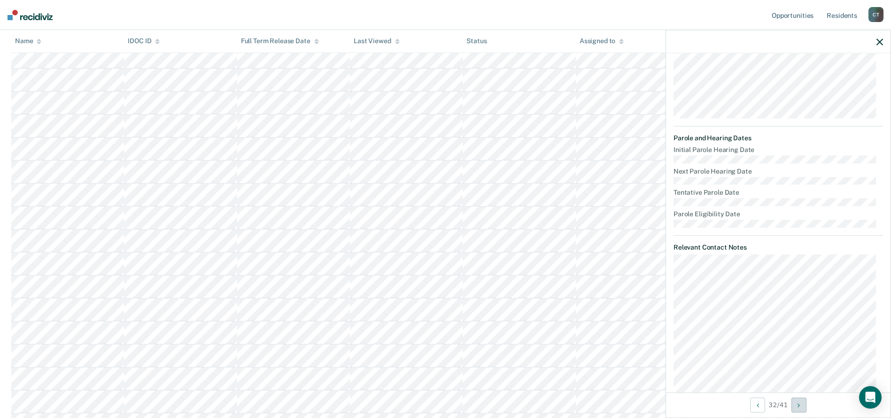
scroll to position [320, 0]
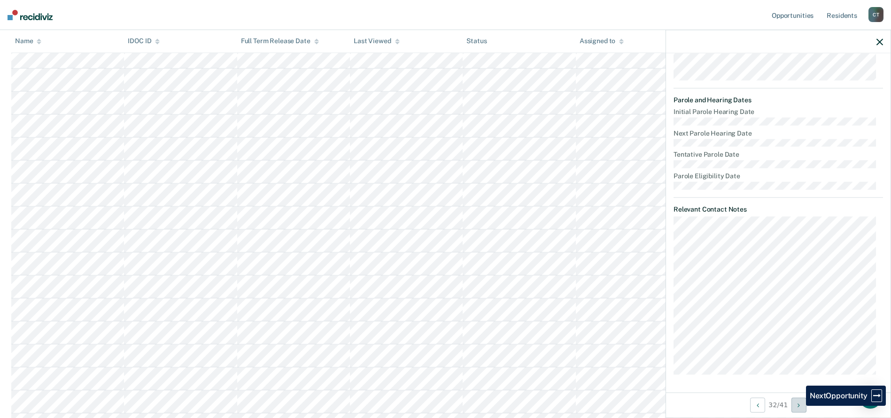
click at [799, 406] on icon "Next Opportunity" at bounding box center [798, 405] width 2 height 7
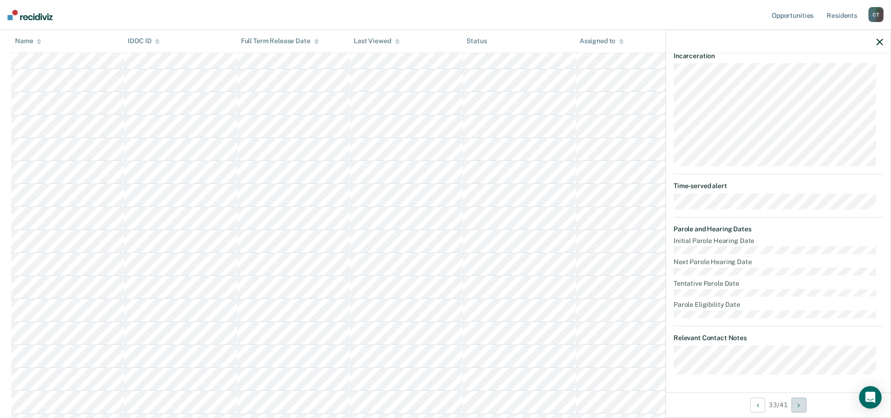
scroll to position [498, 0]
click at [799, 407] on icon "Next Opportunity" at bounding box center [798, 405] width 2 height 7
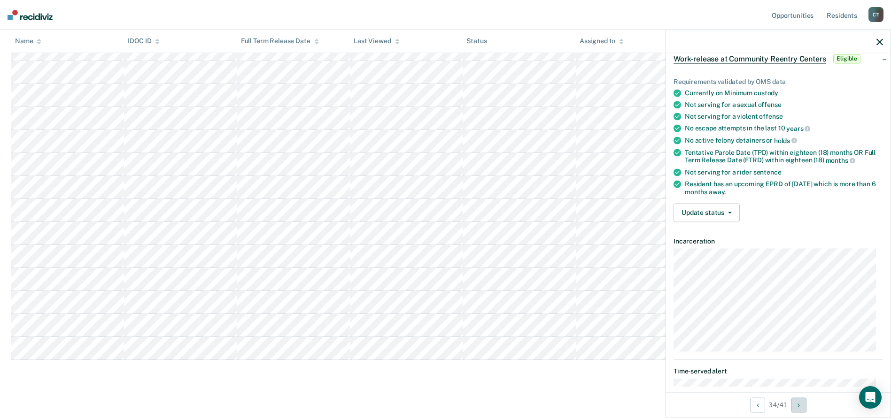
scroll to position [0, 0]
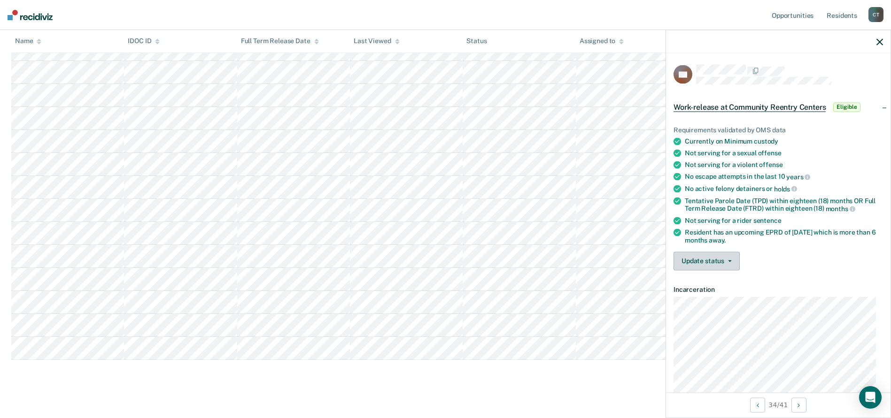
click at [725, 260] on span "button" at bounding box center [728, 261] width 8 height 2
click at [707, 296] on button "Mark Ineligible" at bounding box center [718, 298] width 91 height 15
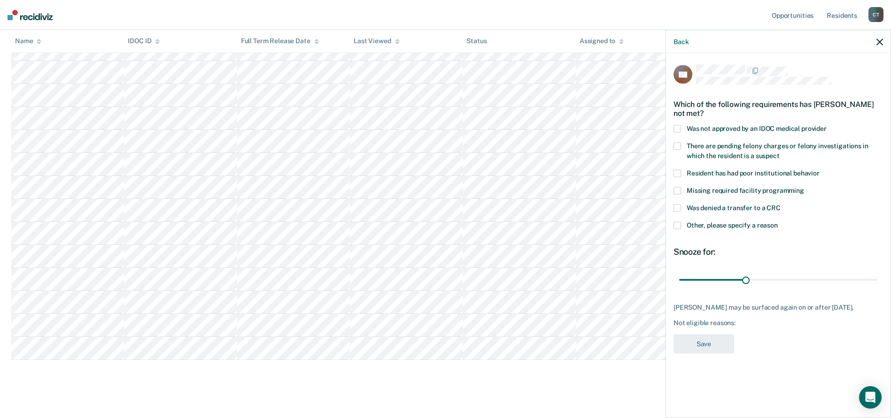
click at [676, 224] on span at bounding box center [677, 226] width 8 height 8
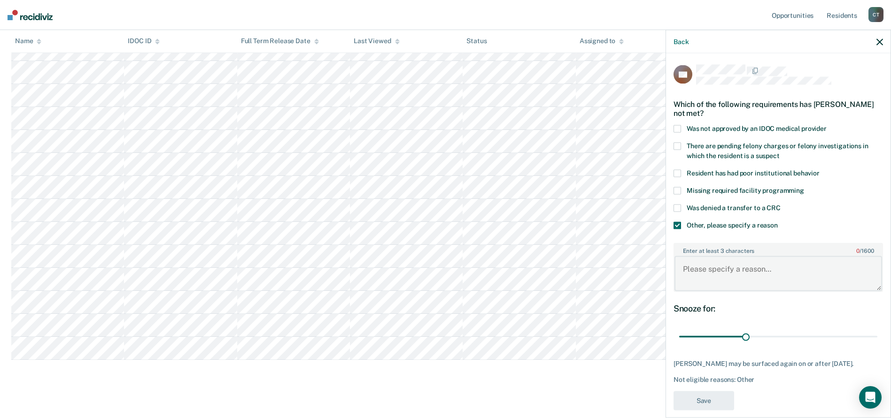
click at [701, 278] on textarea "Enter at least 3 characters 0 / 1600" at bounding box center [778, 273] width 208 height 35
type textarea "["
type textarea "Per notes requires SO housing"
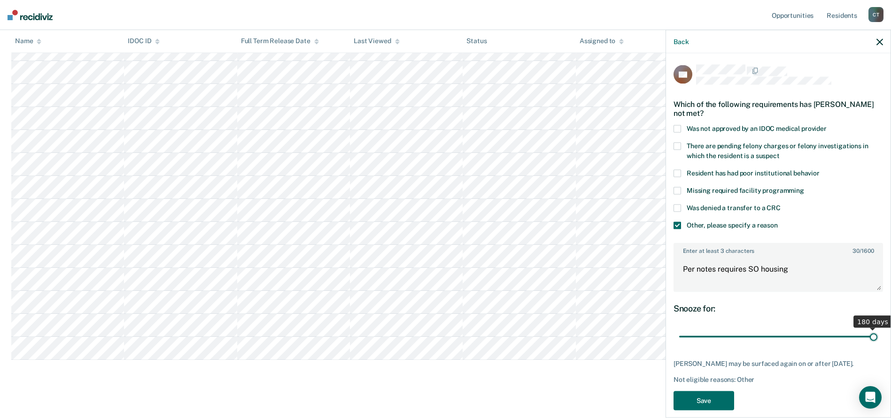
drag, startPoint x: 743, startPoint y: 337, endPoint x: 874, endPoint y: 344, distance: 131.2
type input "180"
click at [874, 344] on input "range" at bounding box center [778, 337] width 198 height 16
click at [703, 399] on button "Save" at bounding box center [703, 400] width 61 height 19
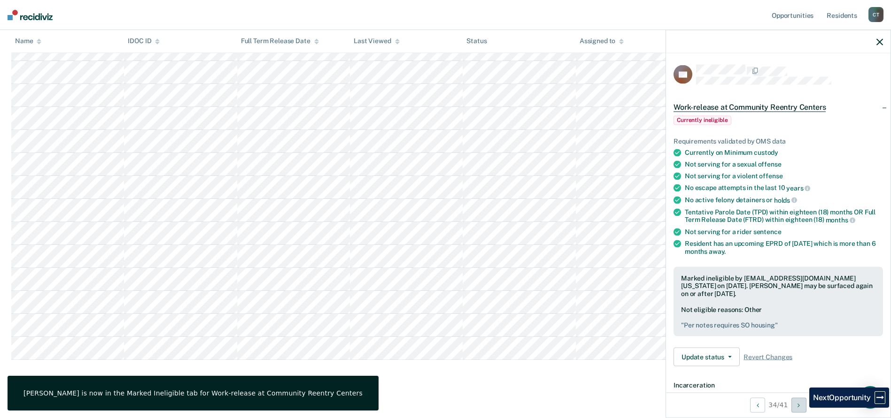
click at [802, 408] on button "Next Opportunity" at bounding box center [798, 405] width 15 height 15
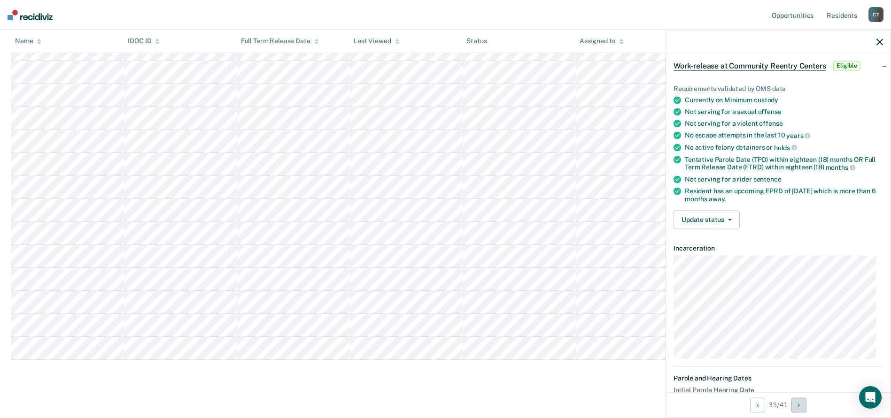
scroll to position [0, 0]
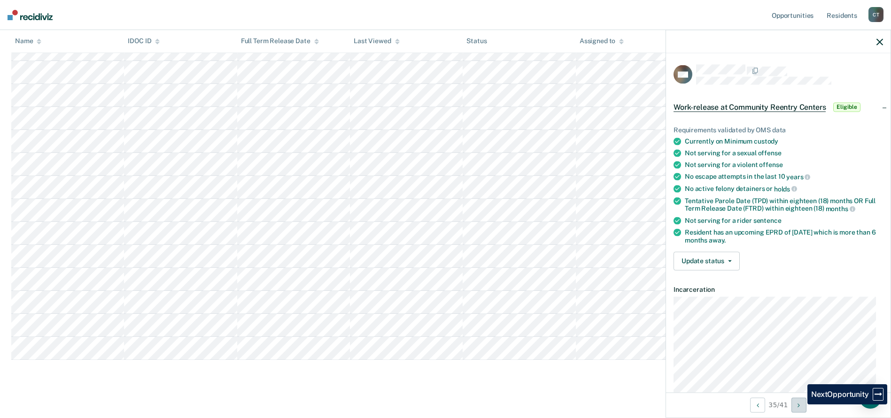
click at [800, 405] on icon "Next Opportunity" at bounding box center [798, 405] width 2 height 7
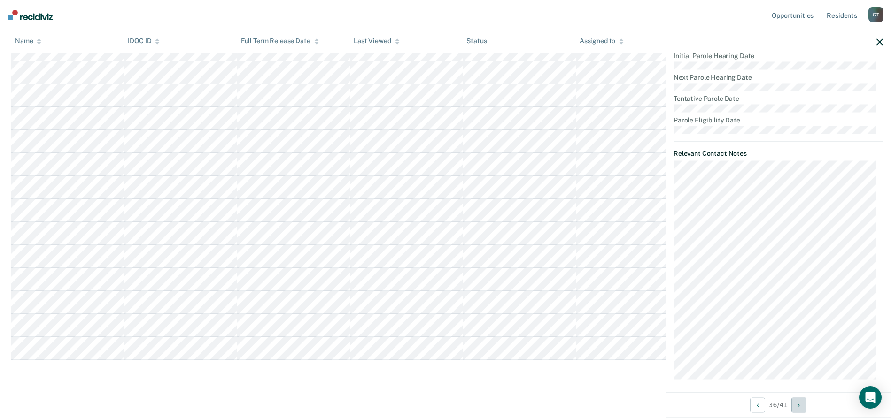
scroll to position [380, 0]
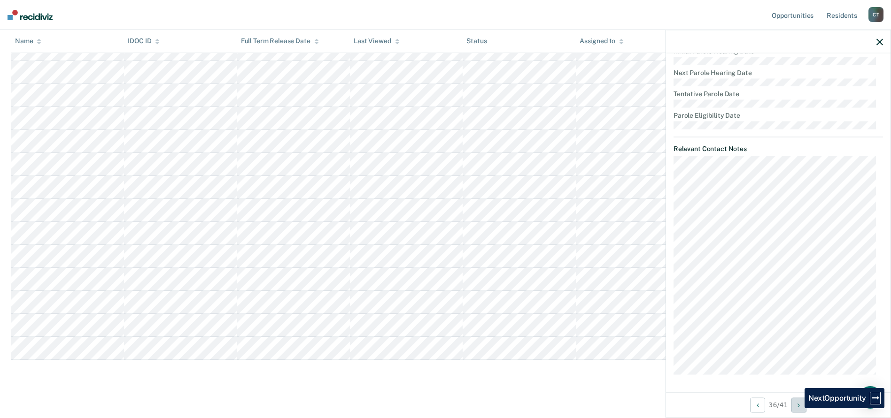
click at [797, 409] on button "Next Opportunity" at bounding box center [798, 405] width 15 height 15
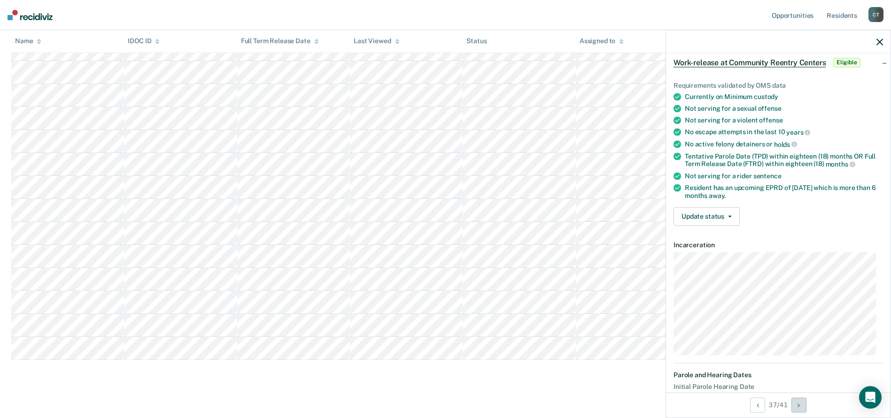
scroll to position [0, 0]
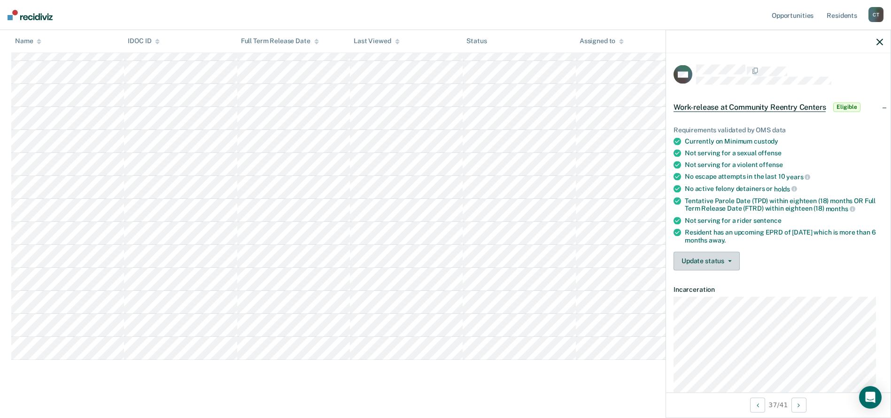
click at [714, 267] on button "Update status" at bounding box center [706, 261] width 66 height 19
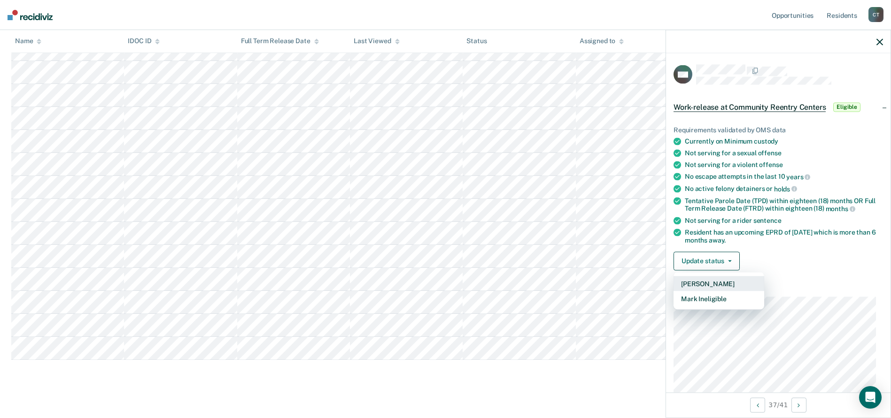
click at [712, 284] on button "[PERSON_NAME]" at bounding box center [718, 283] width 91 height 15
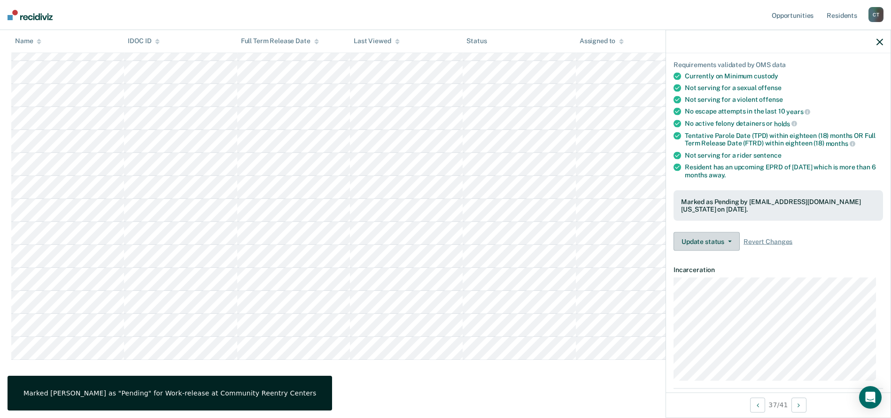
scroll to position [188, 0]
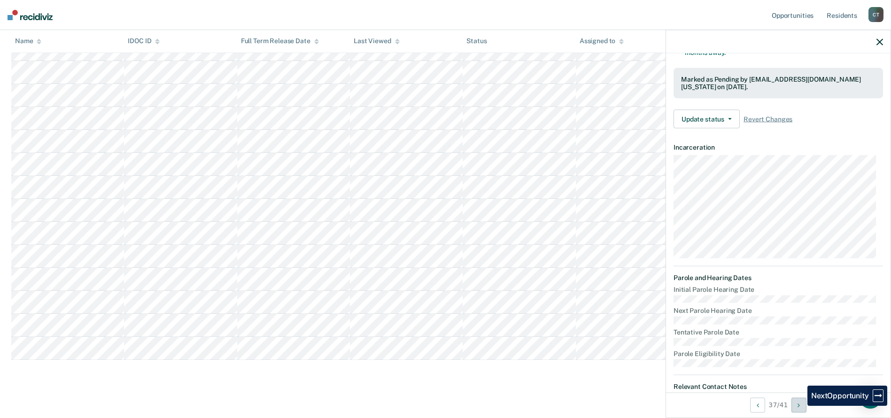
click at [800, 406] on icon "Next Opportunity" at bounding box center [798, 405] width 2 height 7
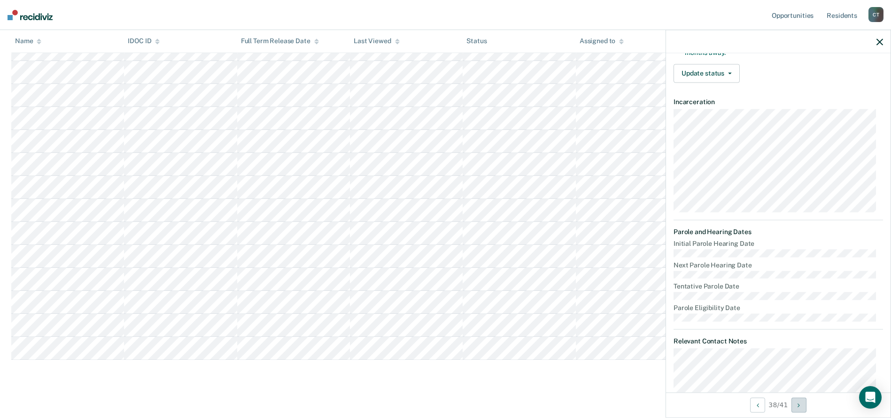
scroll to position [365, 0]
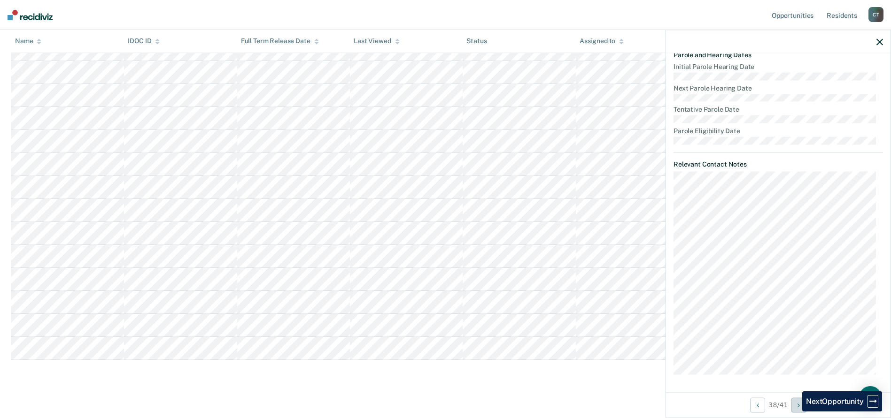
click at [795, 412] on button "Next Opportunity" at bounding box center [798, 405] width 15 height 15
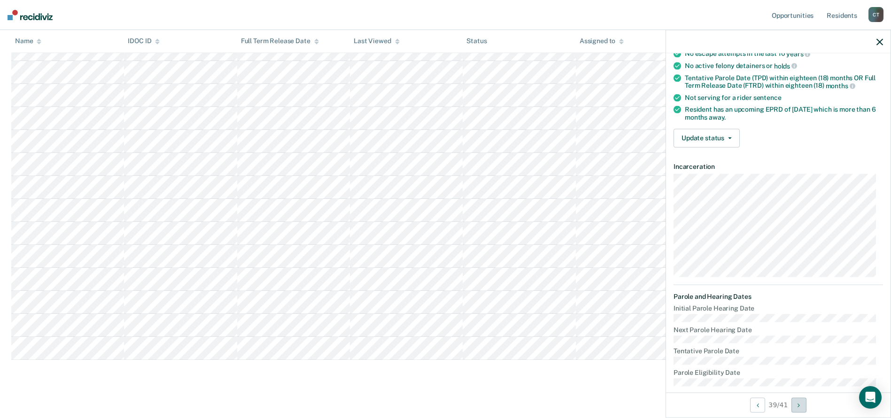
scroll to position [0, 0]
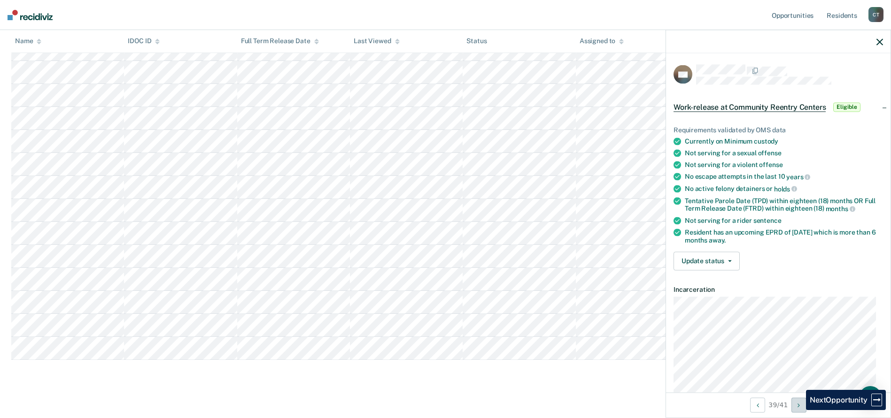
click at [799, 410] on button "Next Opportunity" at bounding box center [798, 405] width 15 height 15
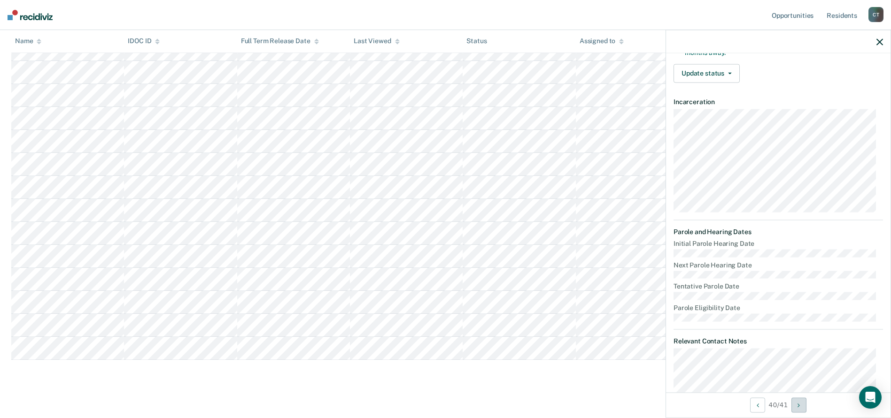
scroll to position [275, 0]
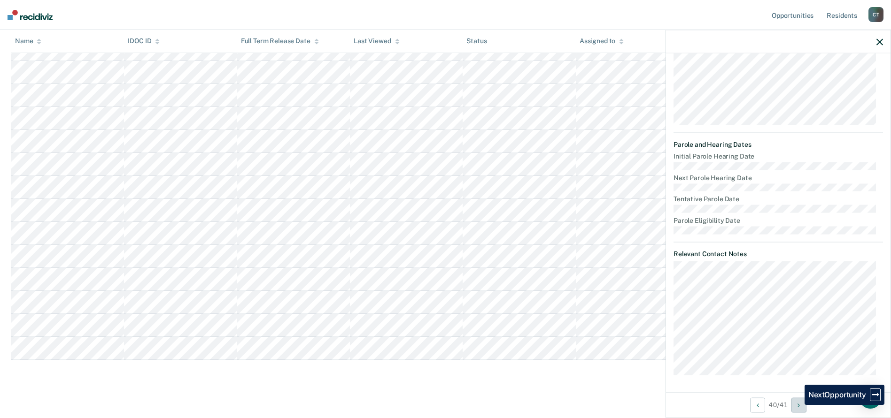
click at [797, 405] on button "Next Opportunity" at bounding box center [798, 405] width 15 height 15
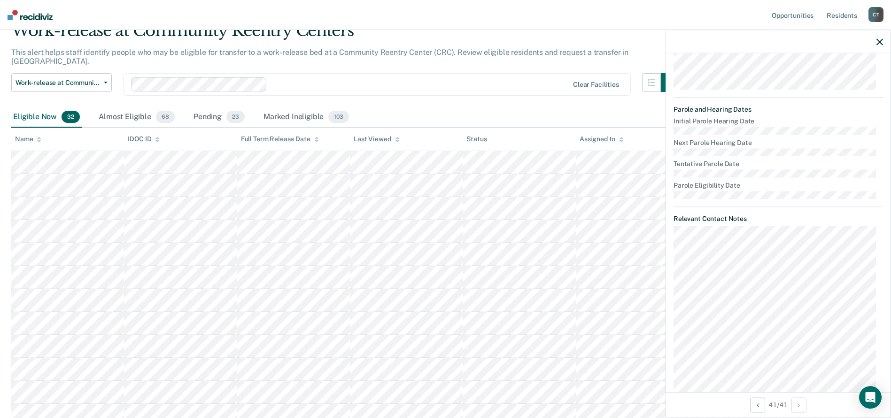
scroll to position [0, 0]
